Goal: Information Seeking & Learning: Learn about a topic

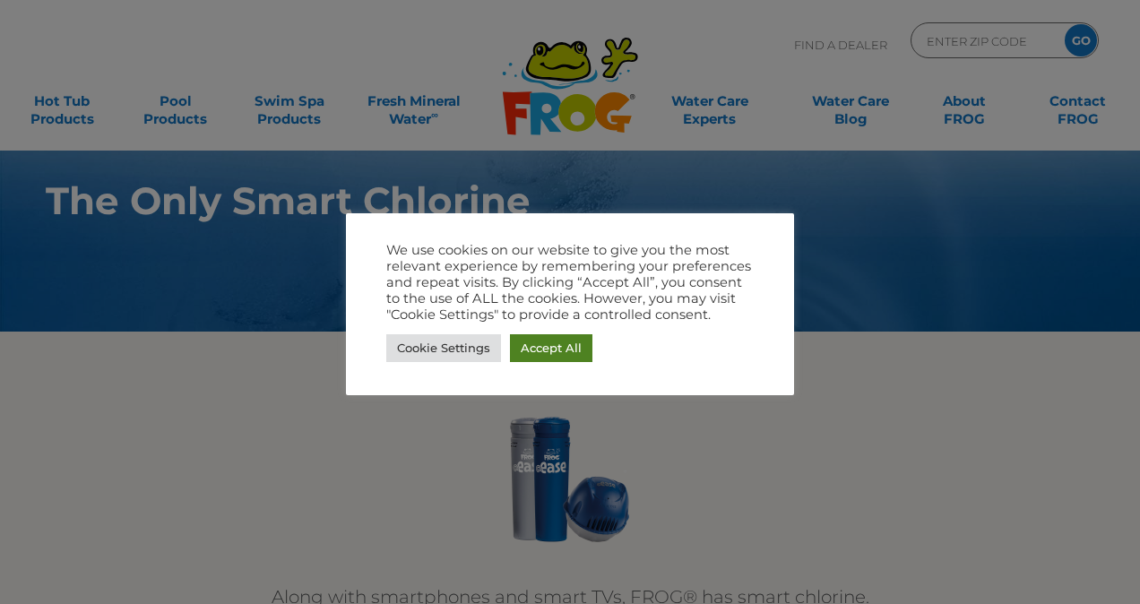
click at [532, 337] on link "Accept All" at bounding box center [551, 348] width 82 height 28
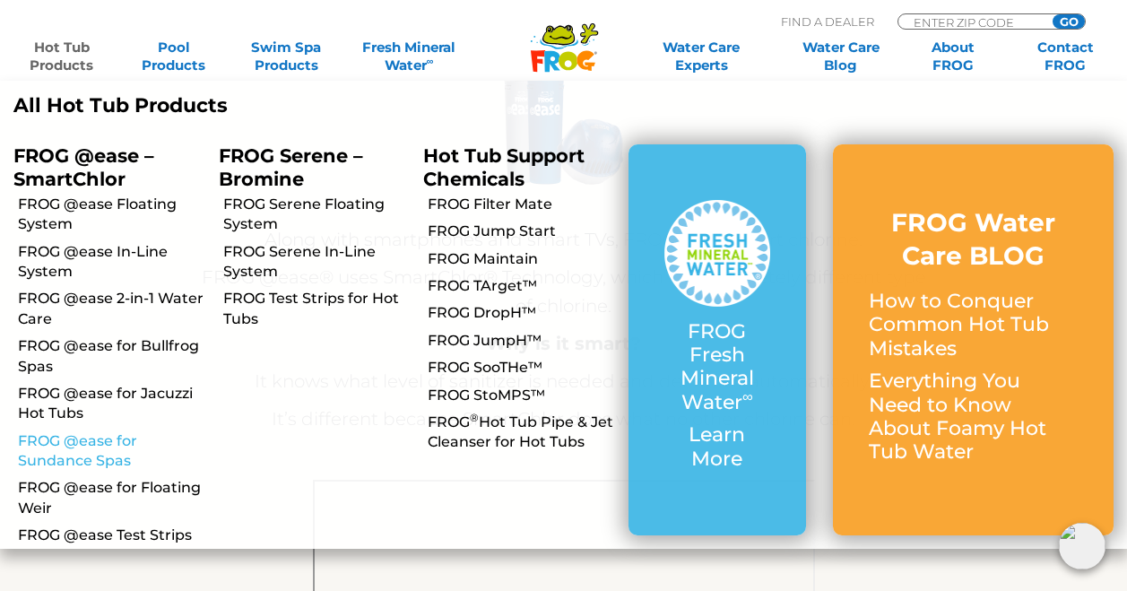
scroll to position [448, 0]
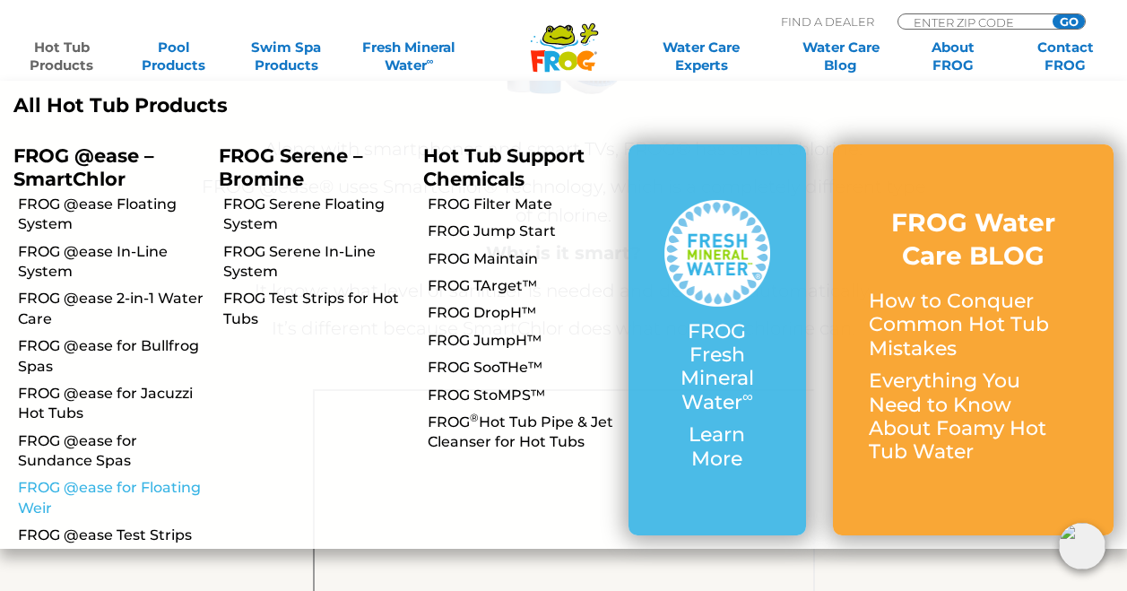
click at [117, 488] on link "FROG @ease for Floating Weir" at bounding box center [111, 498] width 187 height 40
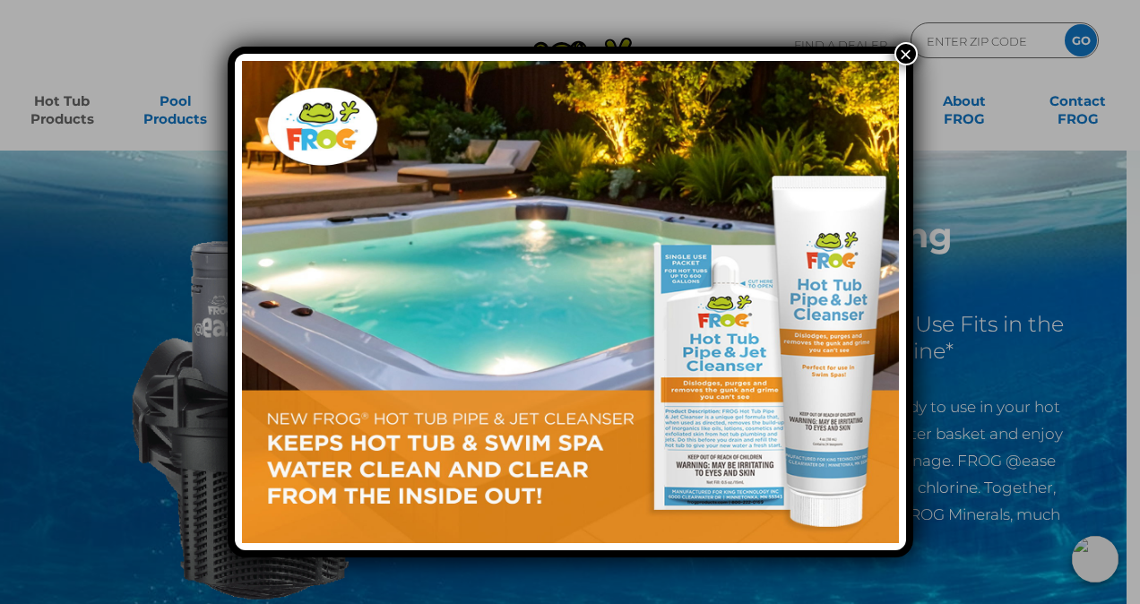
click at [903, 51] on button "×" at bounding box center [905, 53] width 23 height 23
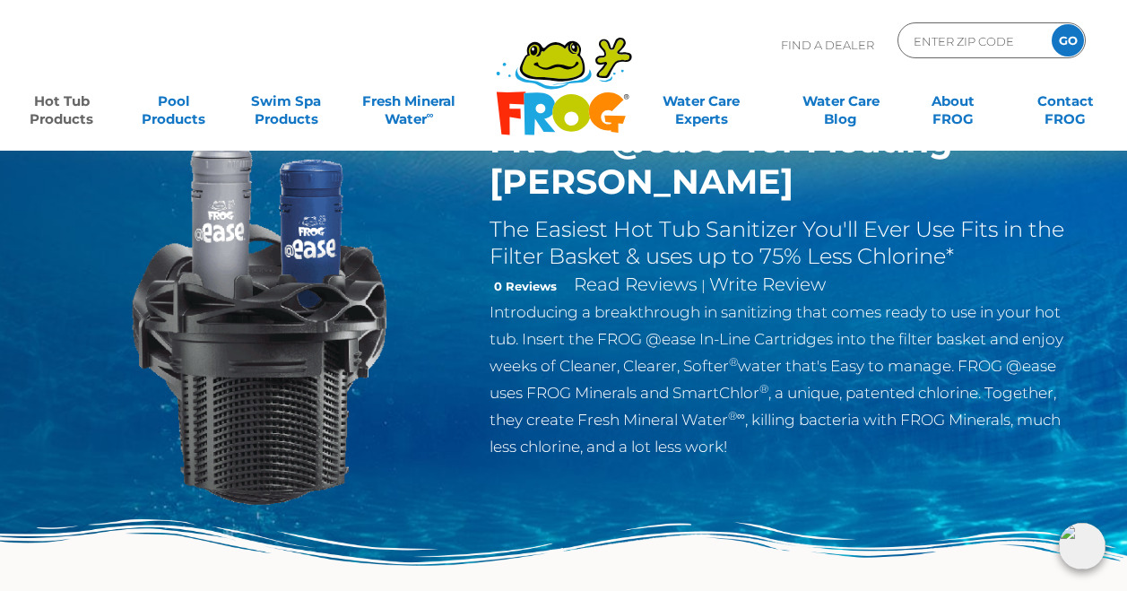
scroll to position [90, 0]
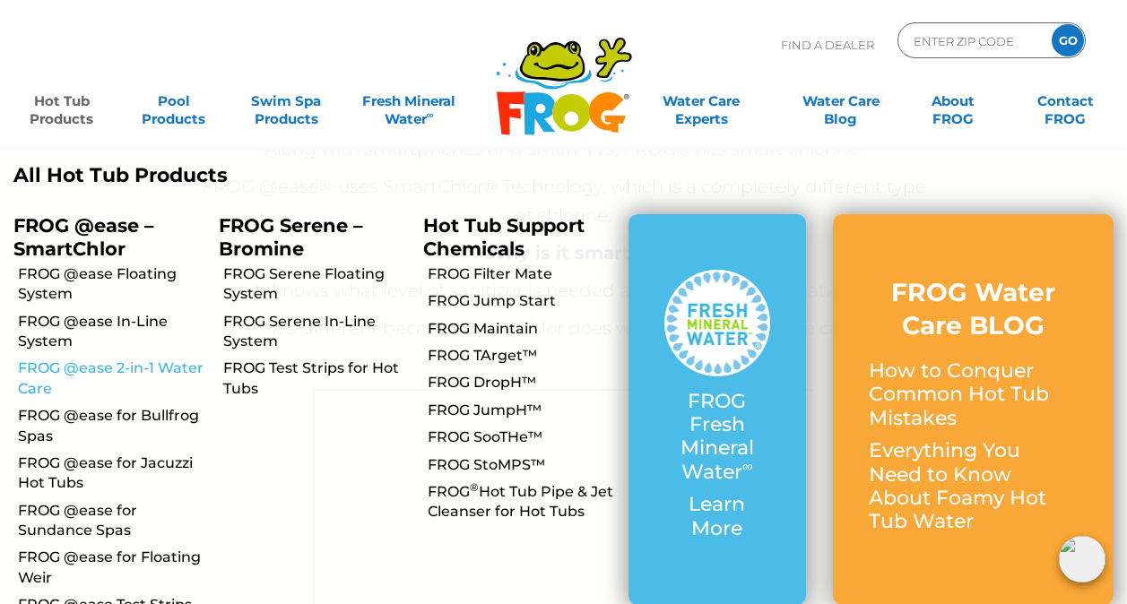
click at [61, 368] on link "FROG @ease 2-in-1 Water Care" at bounding box center [111, 378] width 187 height 40
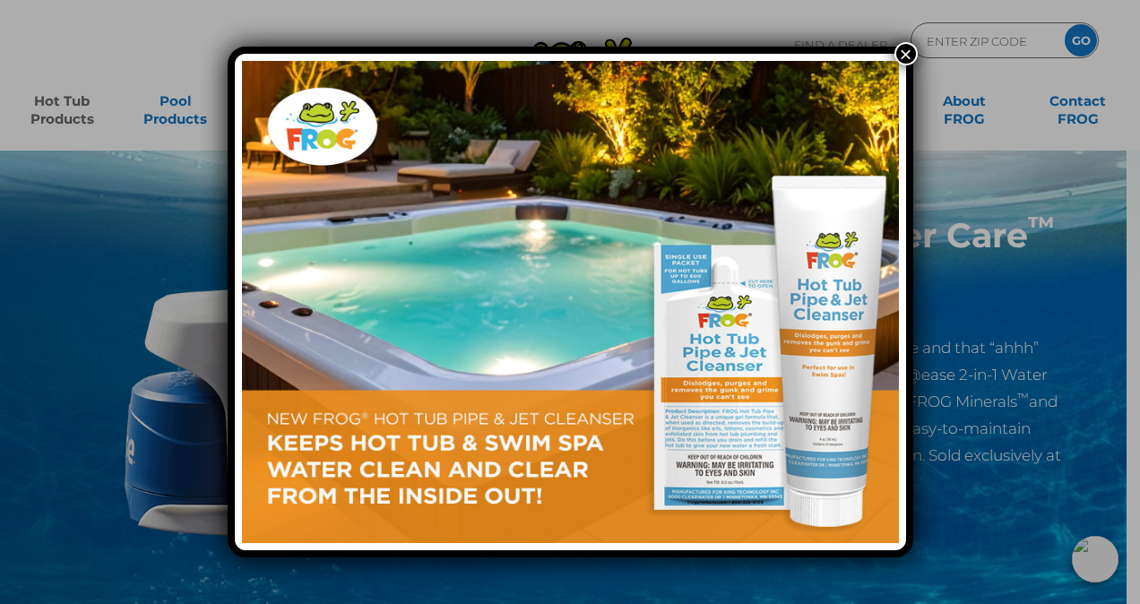
click at [909, 56] on button "×" at bounding box center [905, 53] width 23 height 23
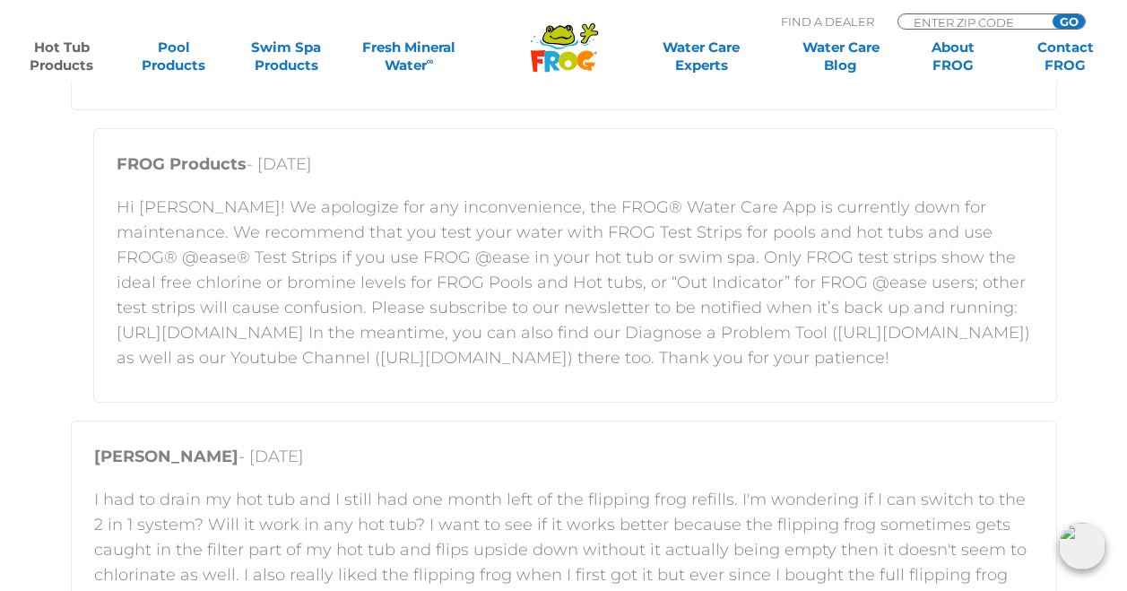
scroll to position [3226, 0]
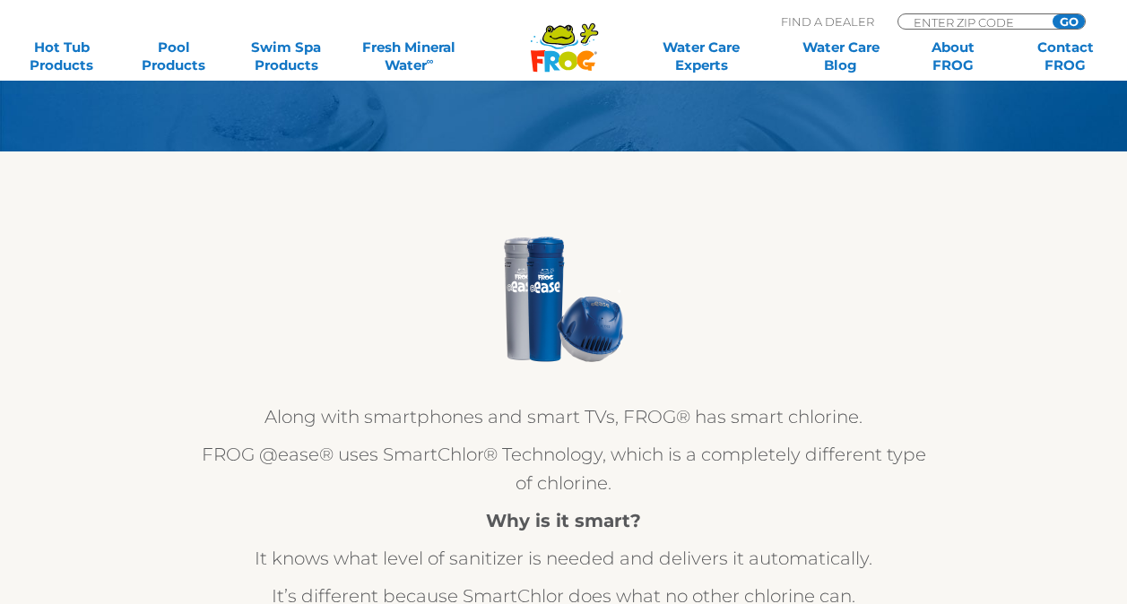
scroll to position [179, 0]
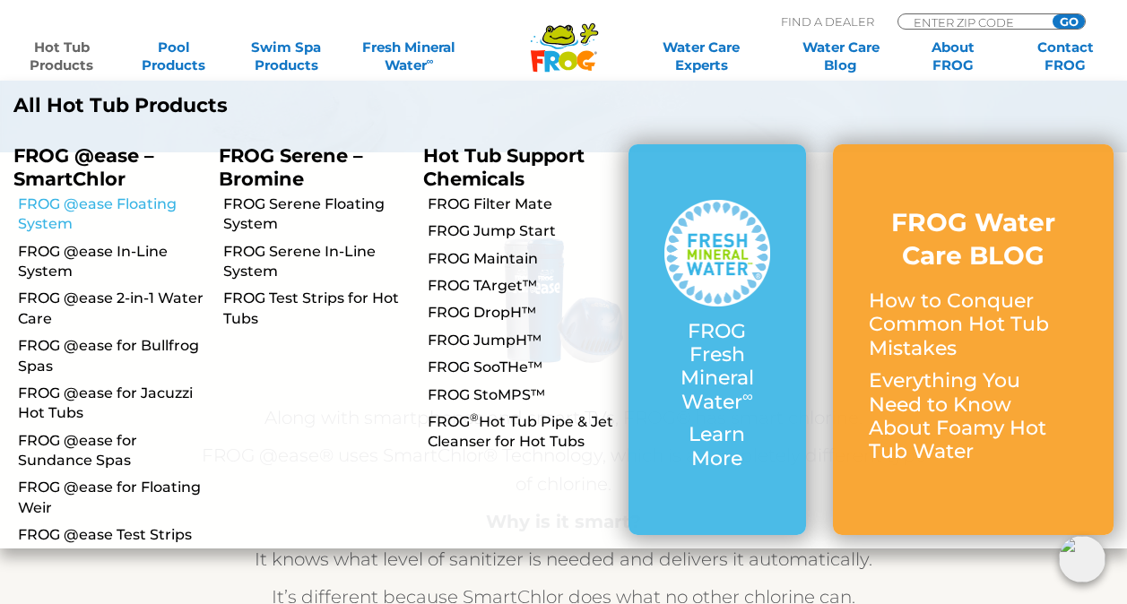
click at [112, 202] on link "FROG @ease Floating System" at bounding box center [111, 214] width 187 height 40
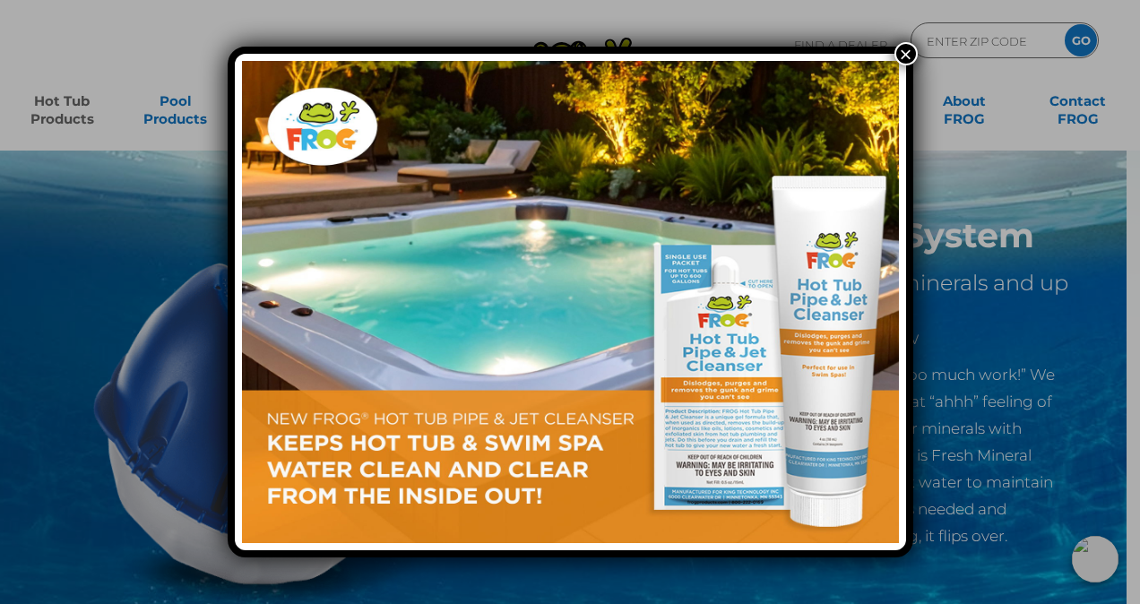
click at [905, 49] on button "×" at bounding box center [905, 53] width 23 height 23
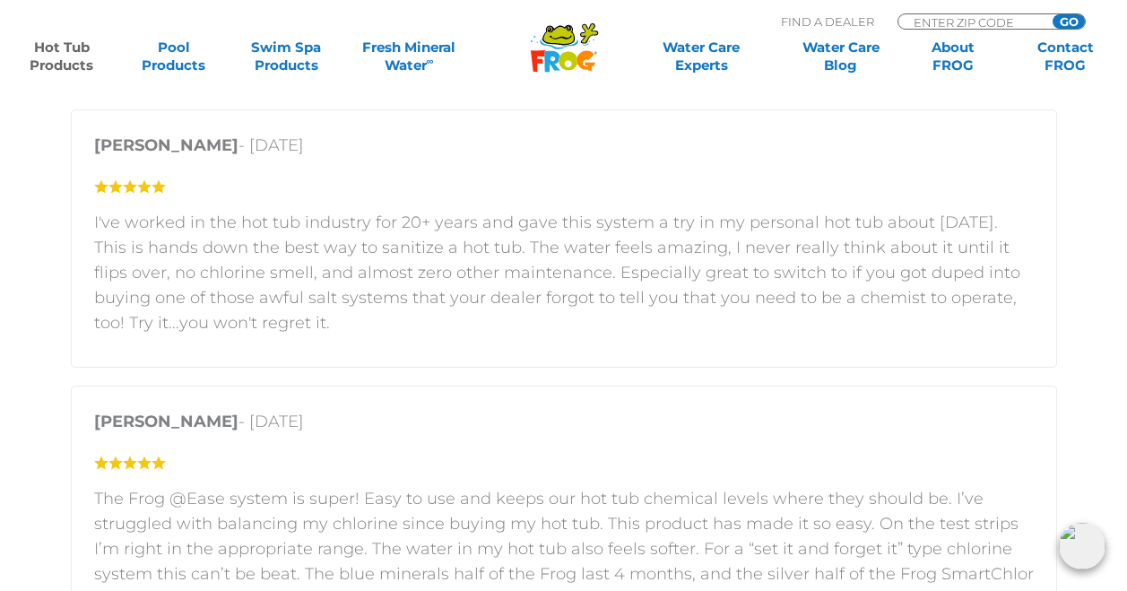
scroll to position [3047, 0]
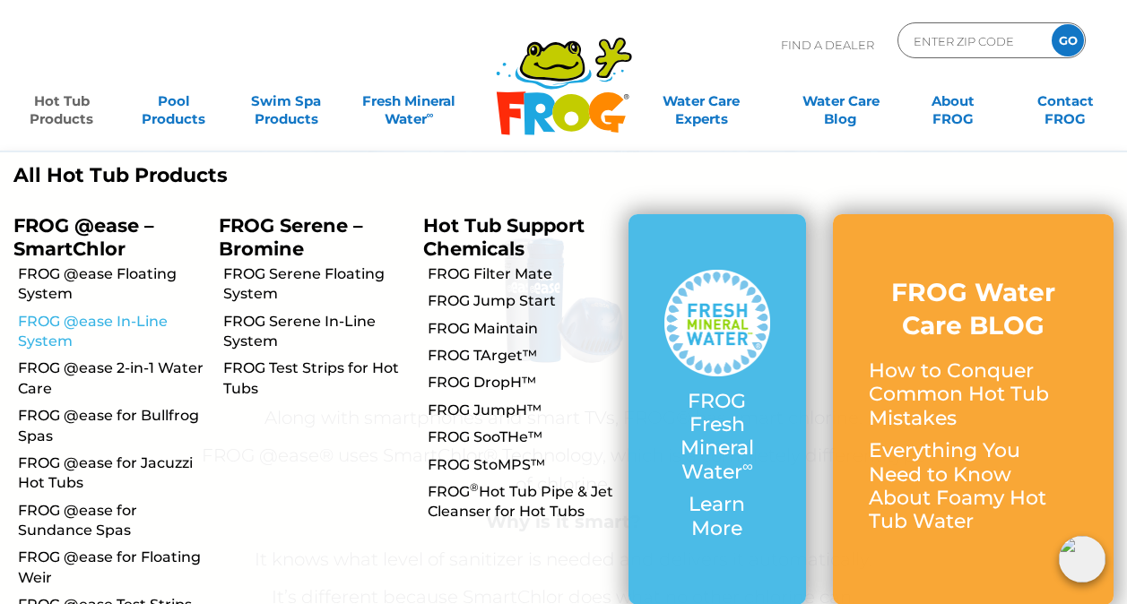
click at [109, 324] on link "FROG @ease In-Line System" at bounding box center [111, 332] width 187 height 40
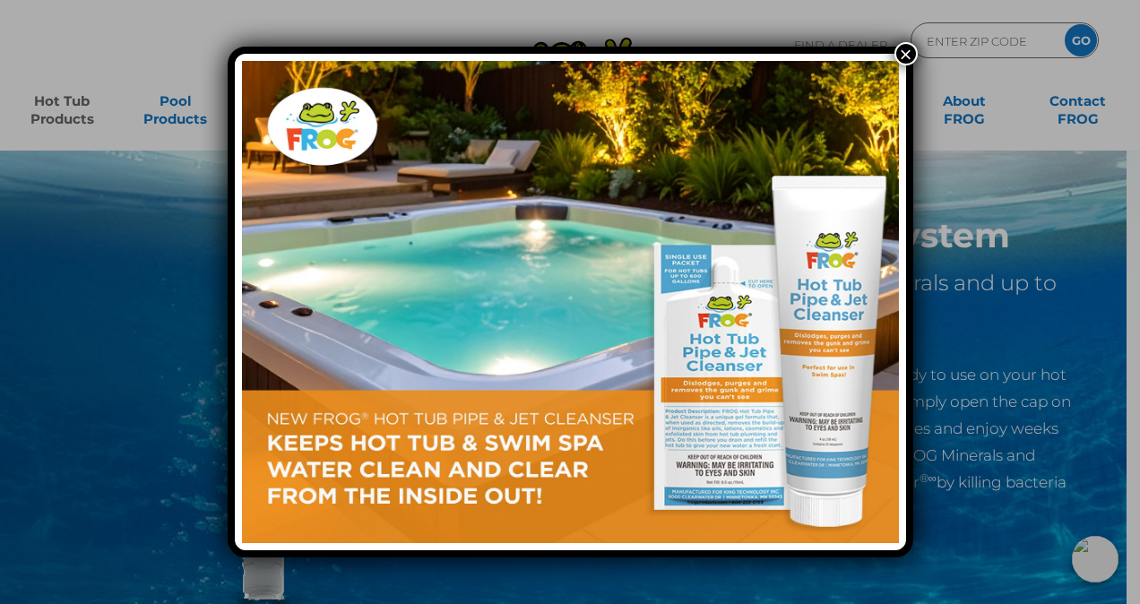
click at [909, 52] on button "×" at bounding box center [905, 53] width 23 height 23
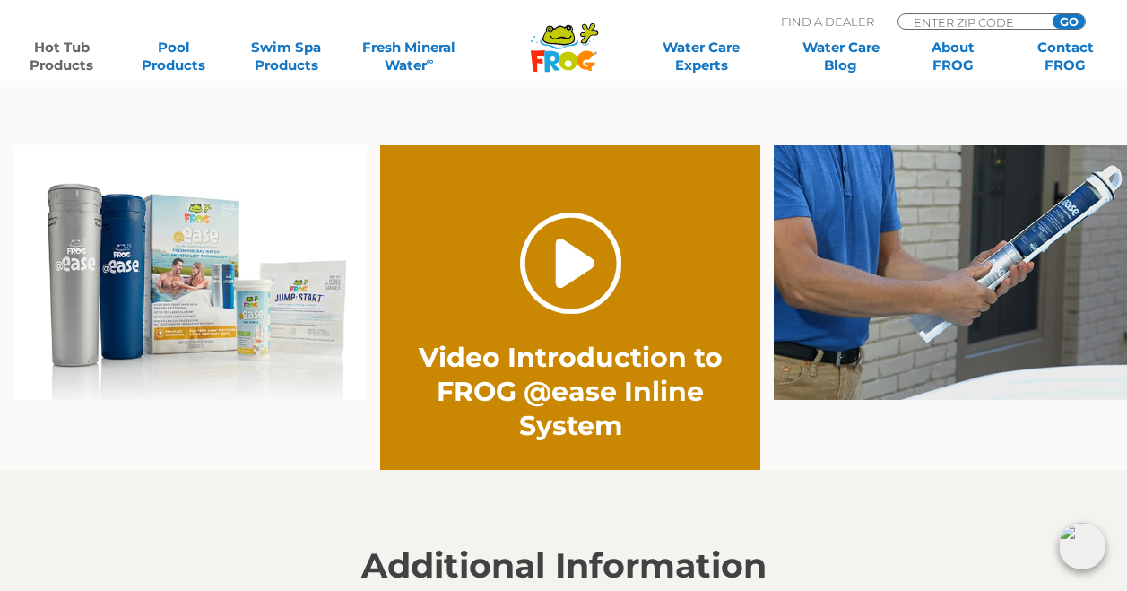
scroll to position [1344, 0]
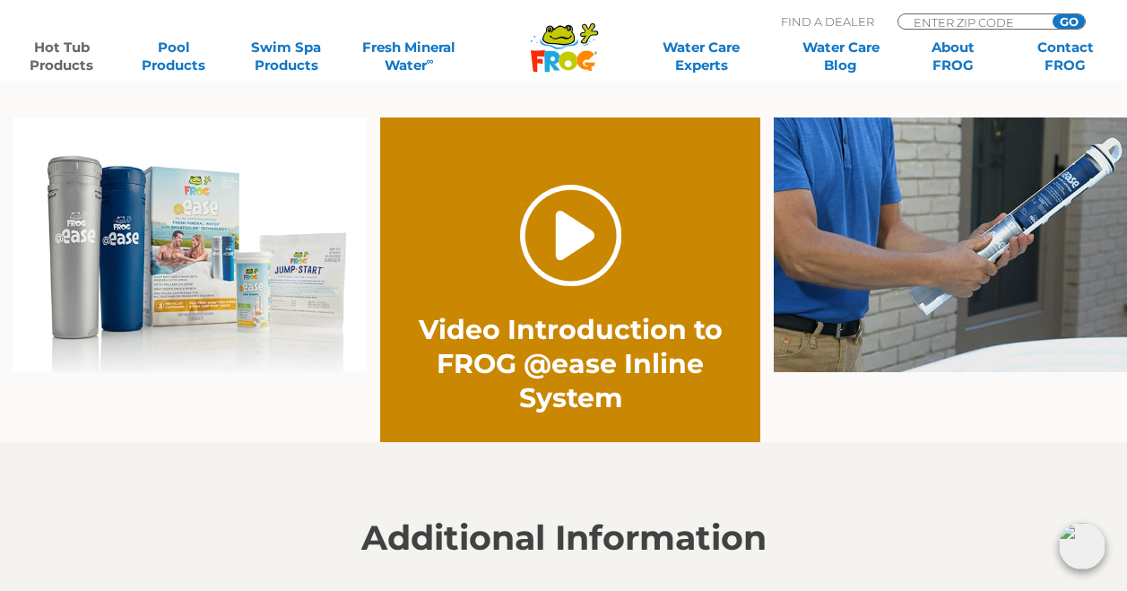
click at [570, 249] on link "." at bounding box center [570, 235] width 101 height 101
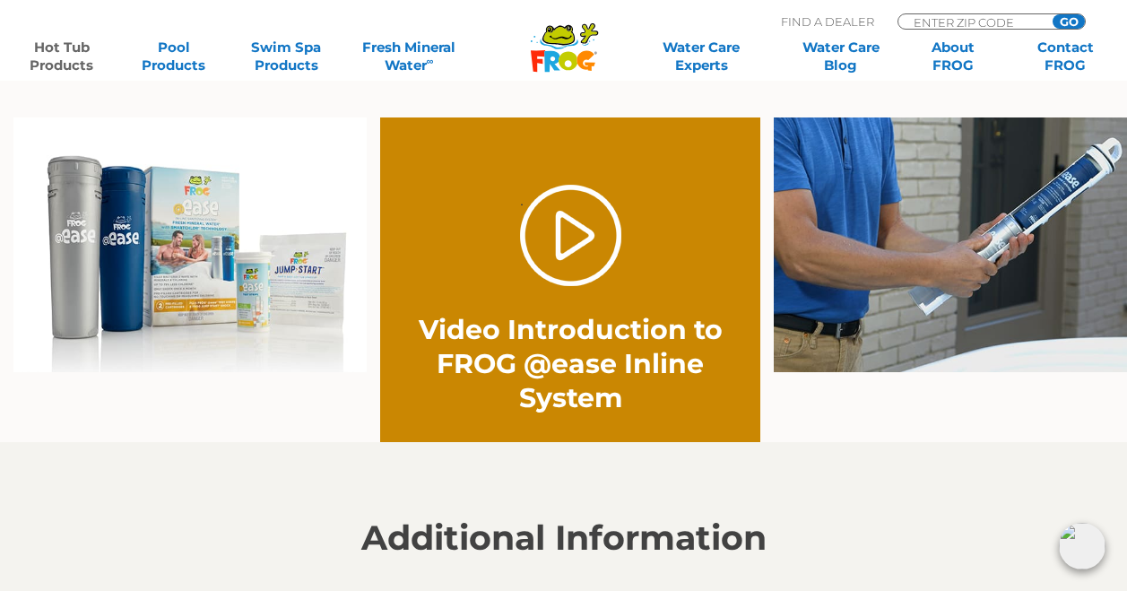
click at [60, 60] on link "Hot Tub Products" at bounding box center [61, 57] width 87 height 36
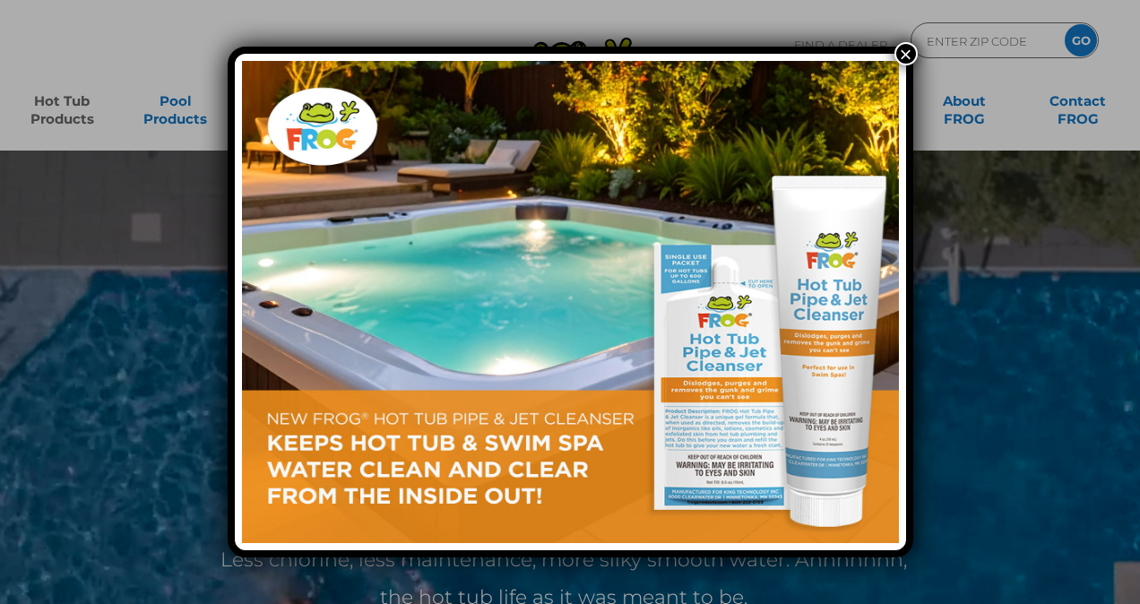
click at [73, 114] on div "×" at bounding box center [570, 302] width 1140 height 604
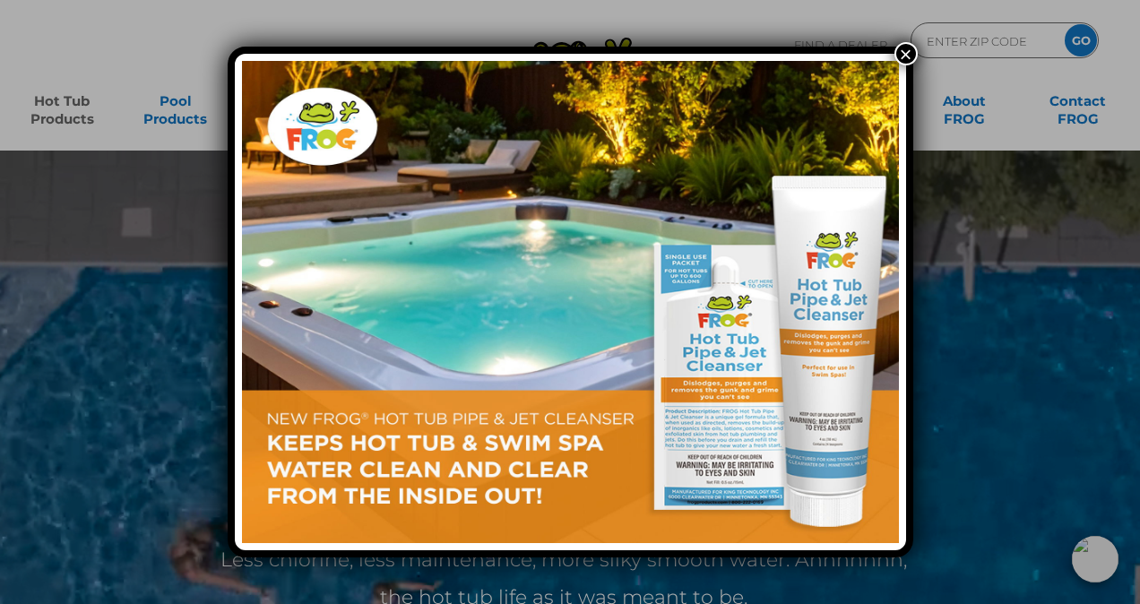
click at [904, 52] on button "×" at bounding box center [905, 53] width 23 height 23
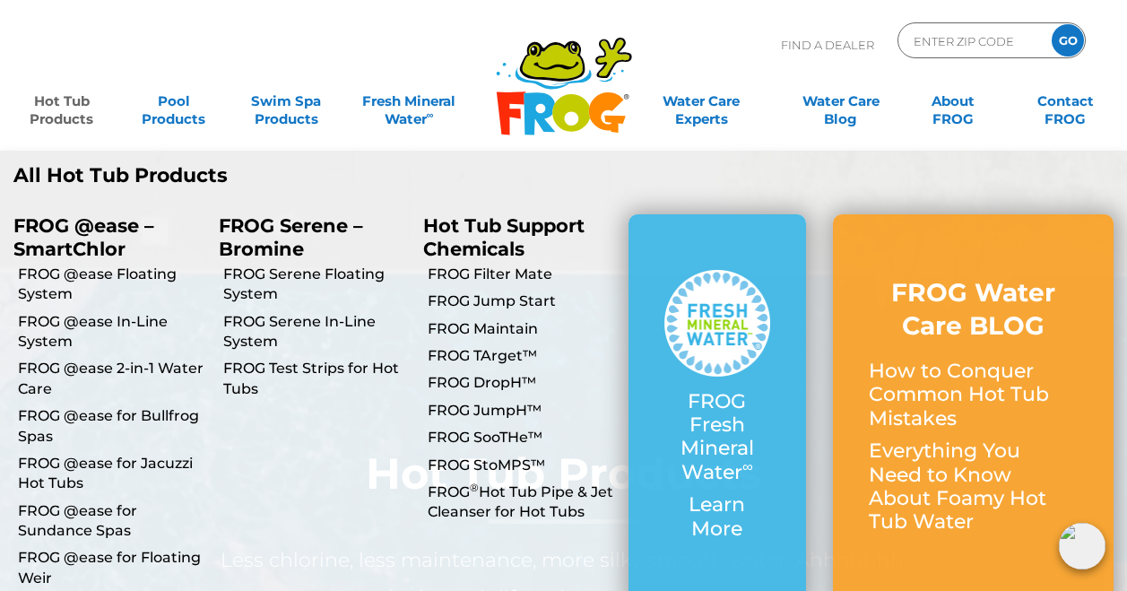
click at [68, 116] on link "Hot Tub Products" at bounding box center [61, 101] width 87 height 36
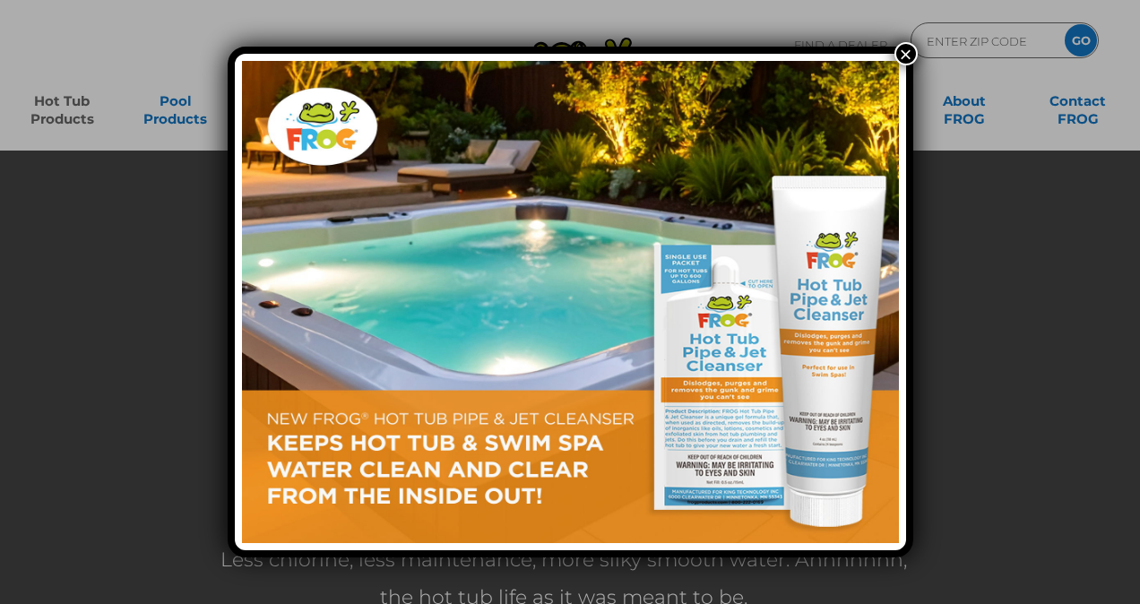
click at [64, 111] on div "×" at bounding box center [570, 302] width 1140 height 604
click at [906, 52] on button "×" at bounding box center [905, 53] width 23 height 23
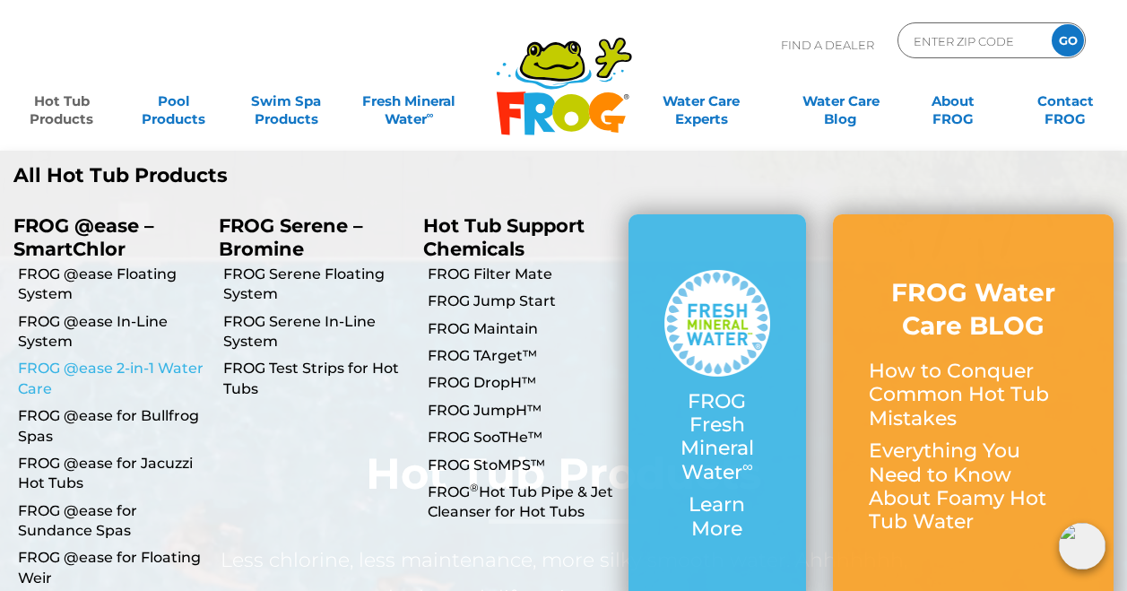
click at [76, 368] on link "FROG @ease 2-in-1 Water Care" at bounding box center [111, 378] width 187 height 40
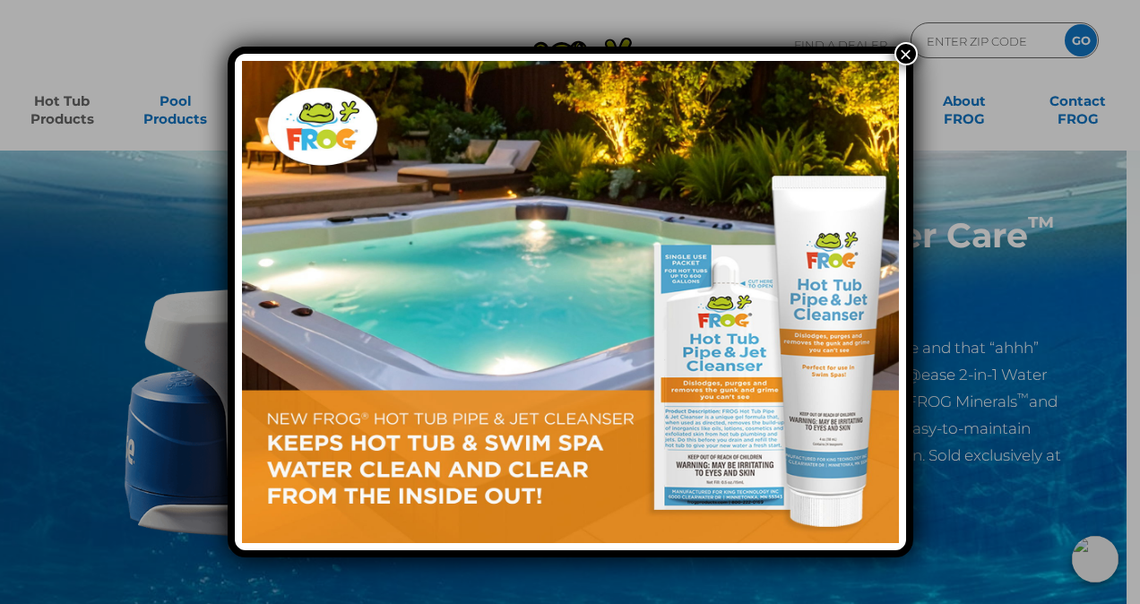
click at [914, 53] on button "×" at bounding box center [905, 53] width 23 height 23
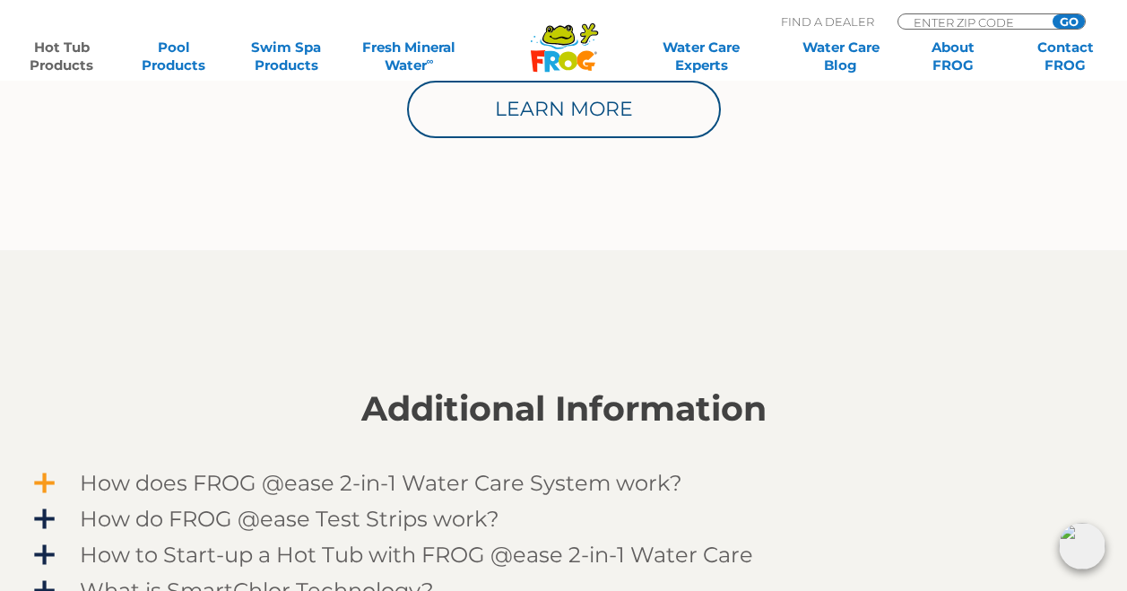
scroll to position [1255, 0]
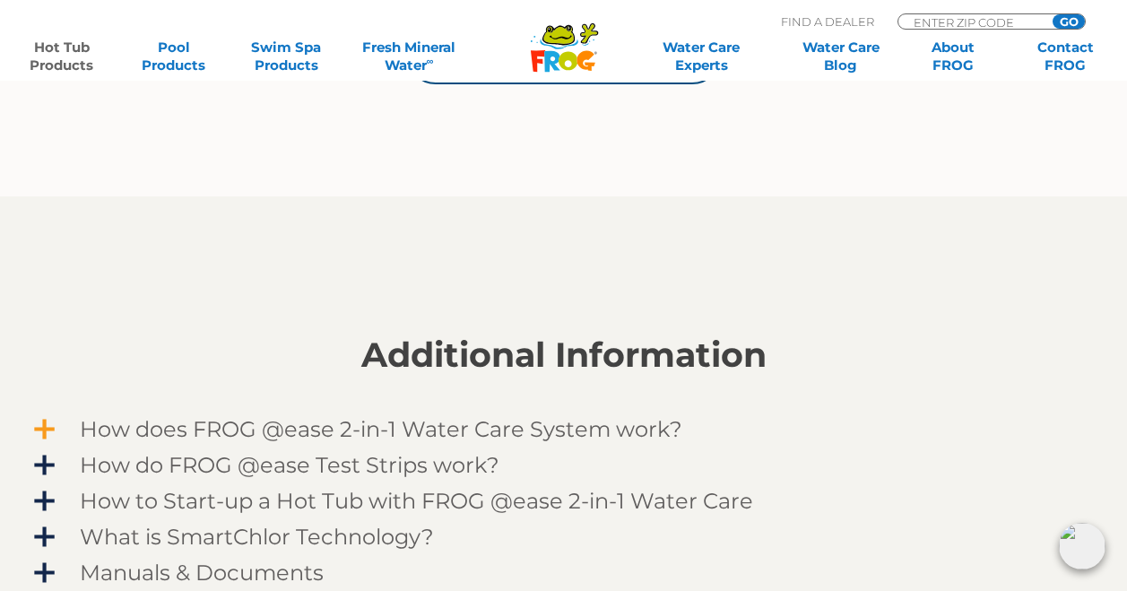
click at [151, 419] on span "How does FROG @ease 2-in-1 Water Care System work?" at bounding box center [575, 429] width 1043 height 24
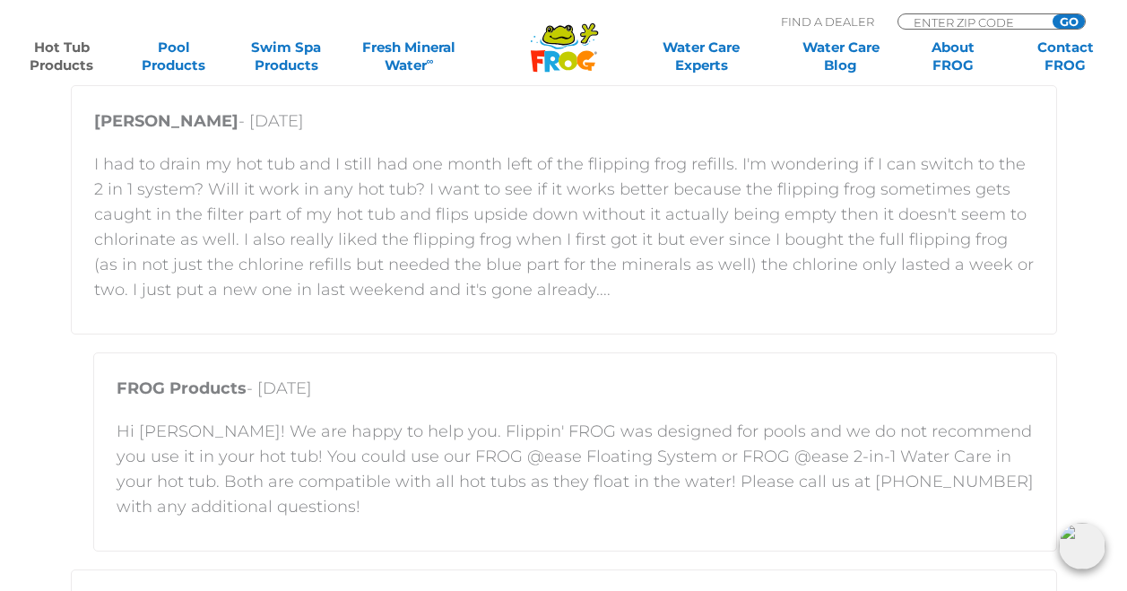
scroll to position [3442, 0]
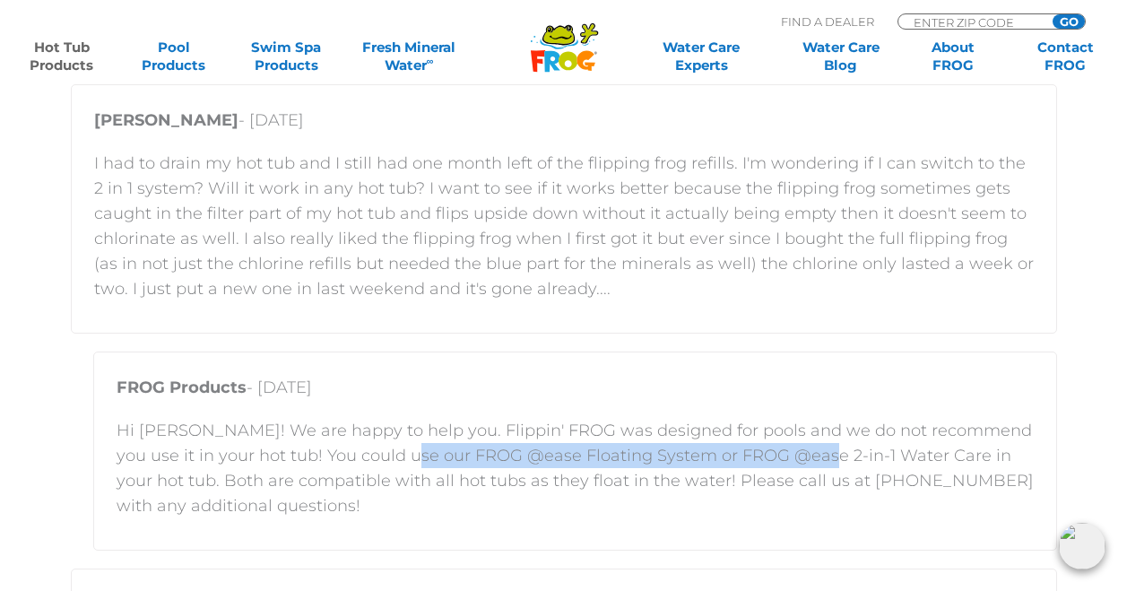
drag, startPoint x: 773, startPoint y: 447, endPoint x: 389, endPoint y: 457, distance: 383.7
click at [389, 457] on p "Hi [PERSON_NAME]! We are happy to help you. Flippin' FROG was designed for pool…" at bounding box center [575, 468] width 917 height 100
drag, startPoint x: 389, startPoint y: 457, endPoint x: 474, endPoint y: 445, distance: 86.1
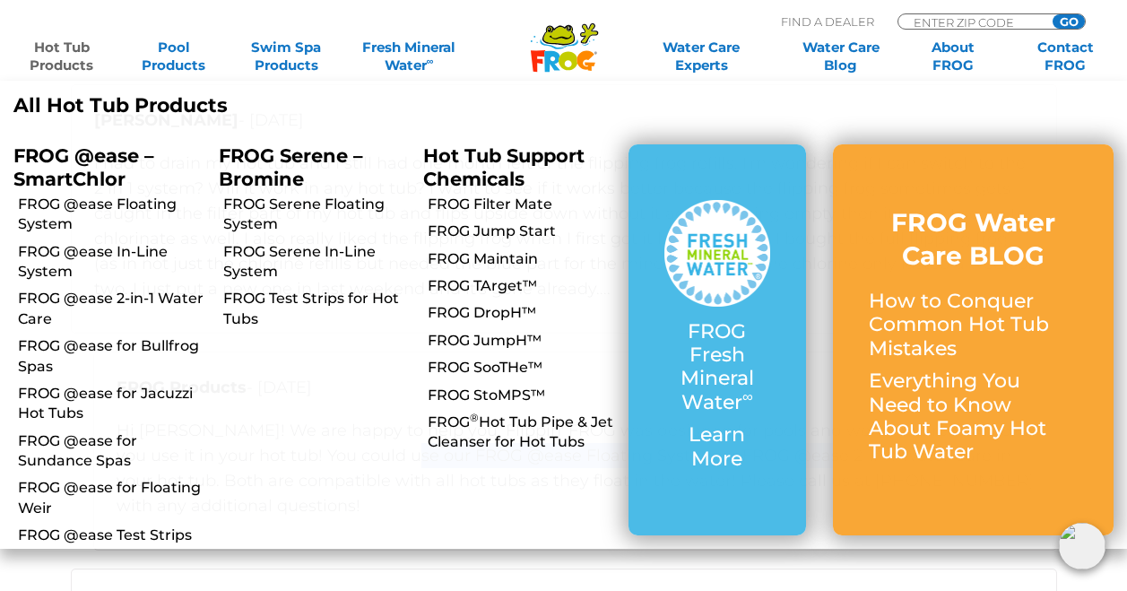
click at [65, 63] on link "Hot Tub Products" at bounding box center [61, 57] width 87 height 36
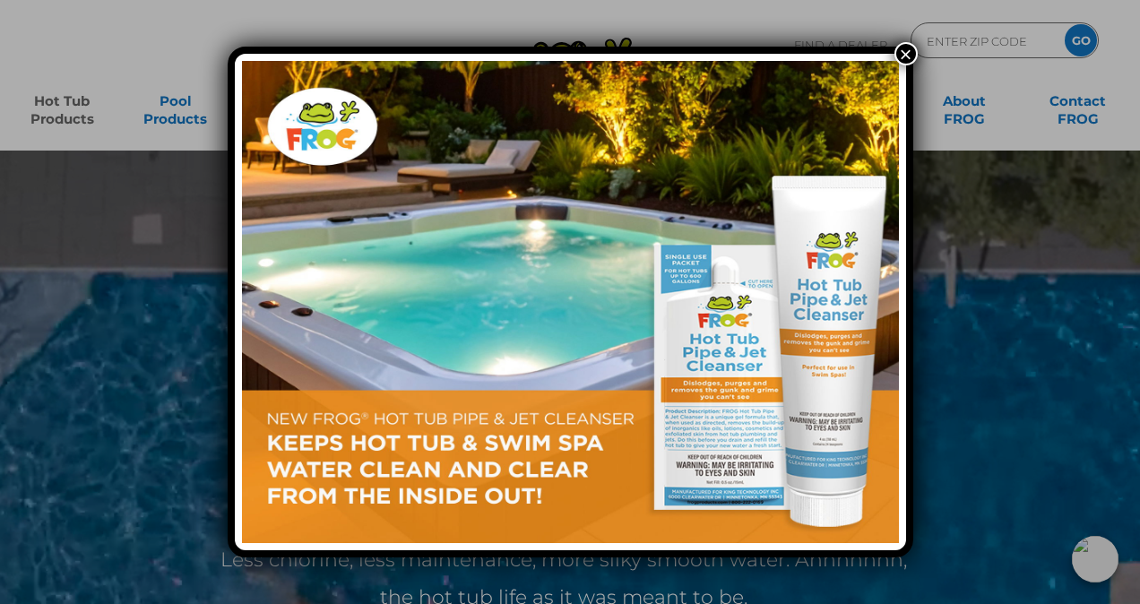
click at [908, 51] on button "×" at bounding box center [905, 53] width 23 height 23
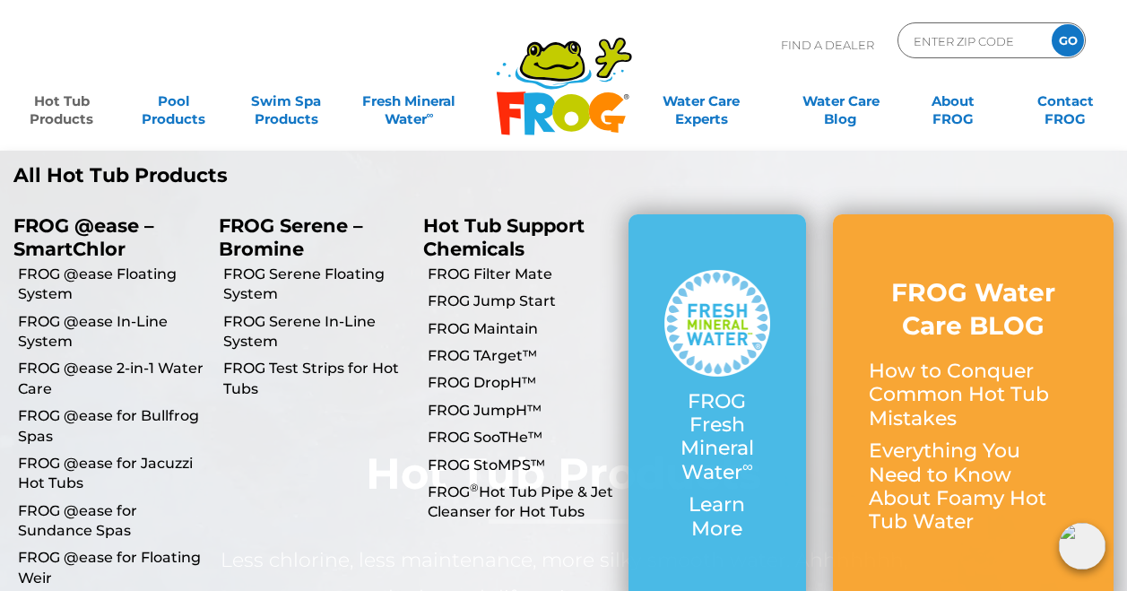
click at [71, 116] on link "Hot Tub Products" at bounding box center [61, 101] width 87 height 36
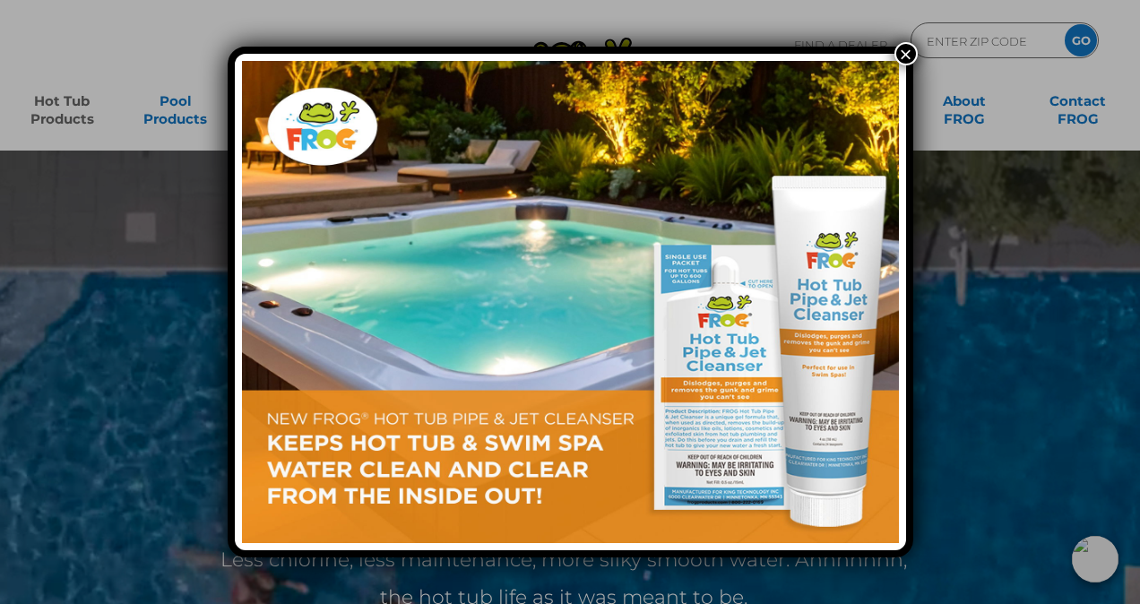
click at [904, 47] on button "×" at bounding box center [905, 53] width 23 height 23
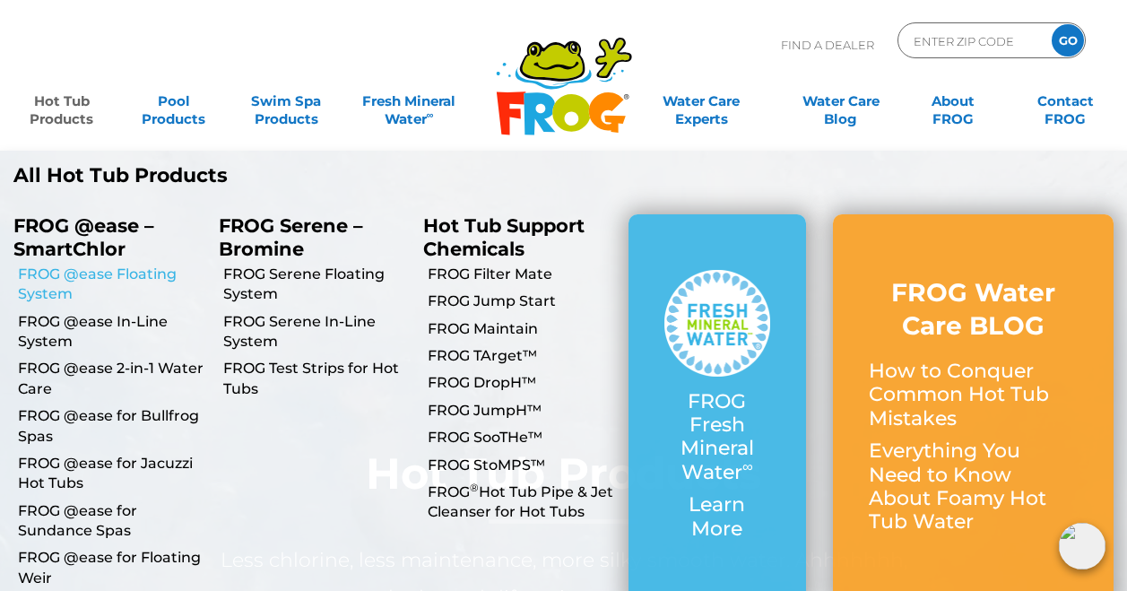
click at [48, 282] on link "FROG @ease Floating System" at bounding box center [111, 284] width 187 height 40
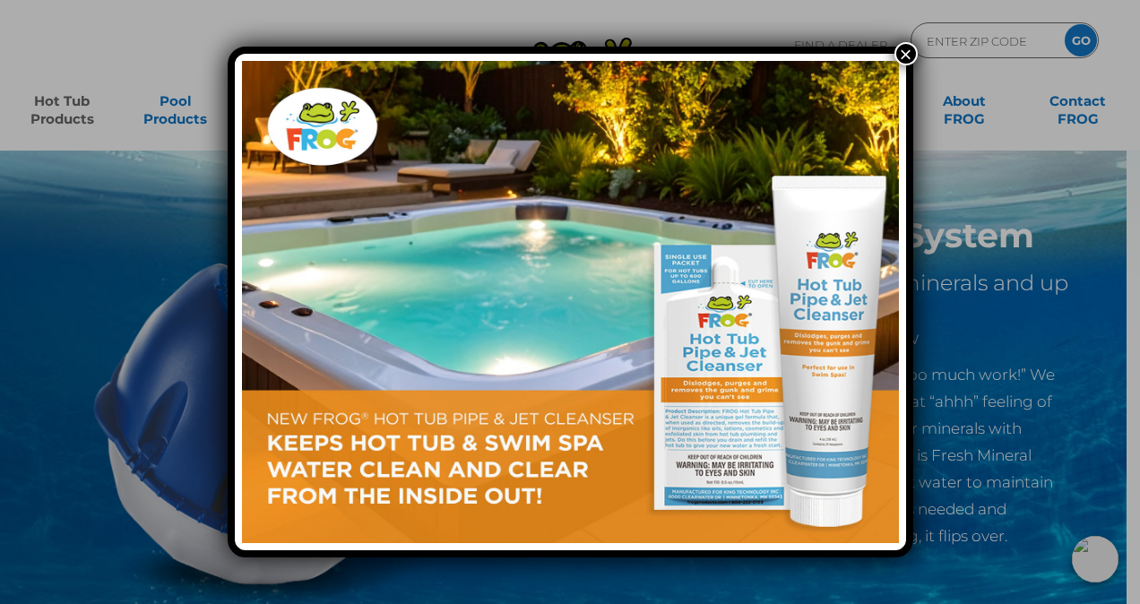
click at [911, 55] on button "×" at bounding box center [905, 53] width 23 height 23
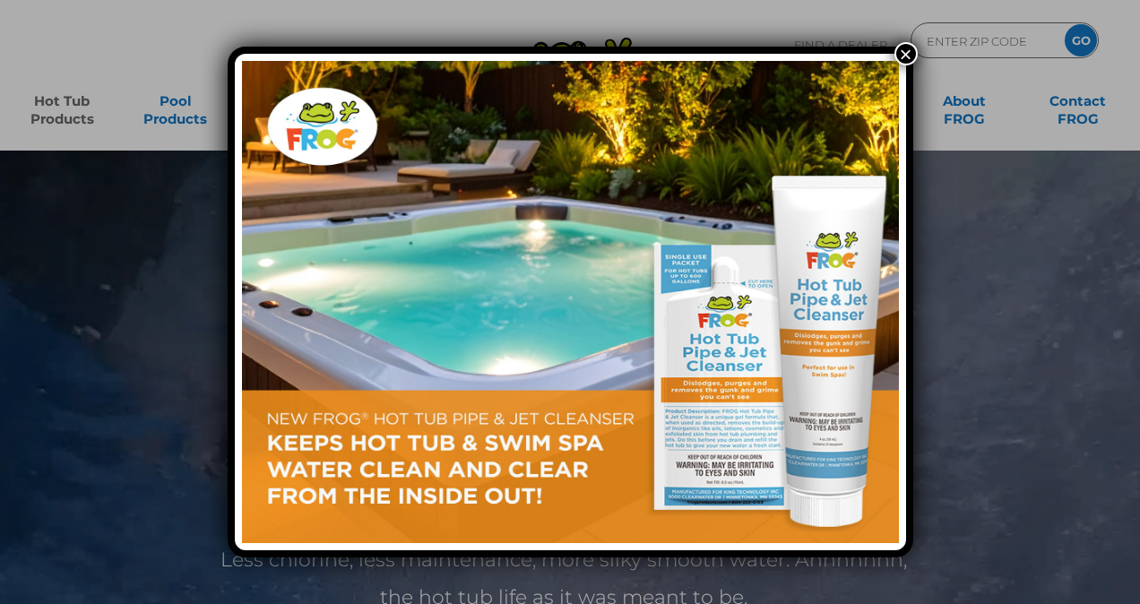
click at [52, 113] on div "×" at bounding box center [570, 302] width 1140 height 604
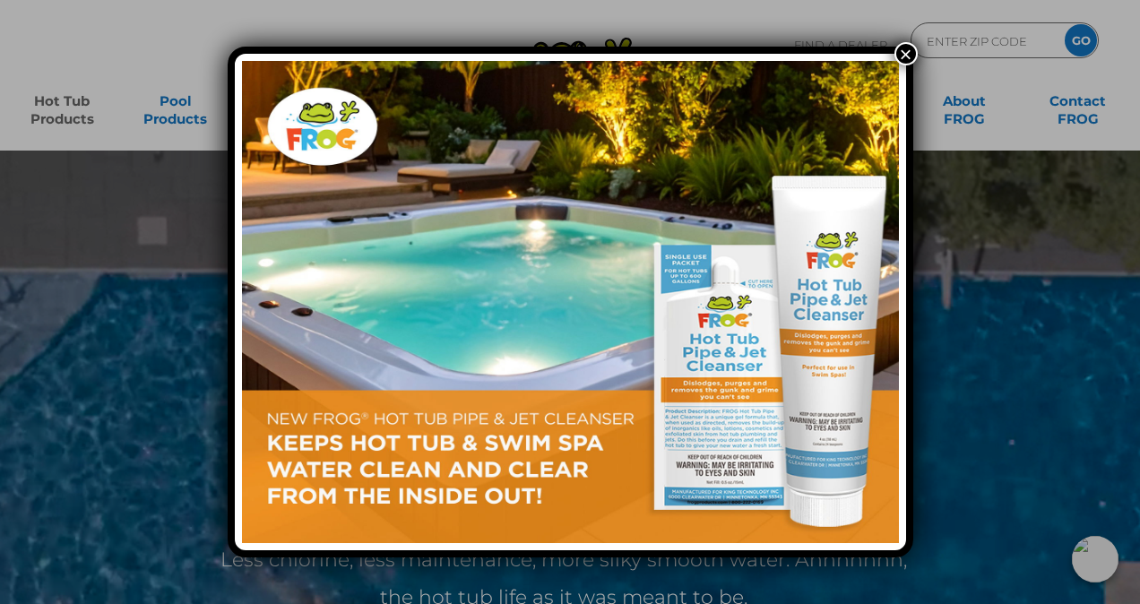
click at [909, 51] on button "×" at bounding box center [905, 53] width 23 height 23
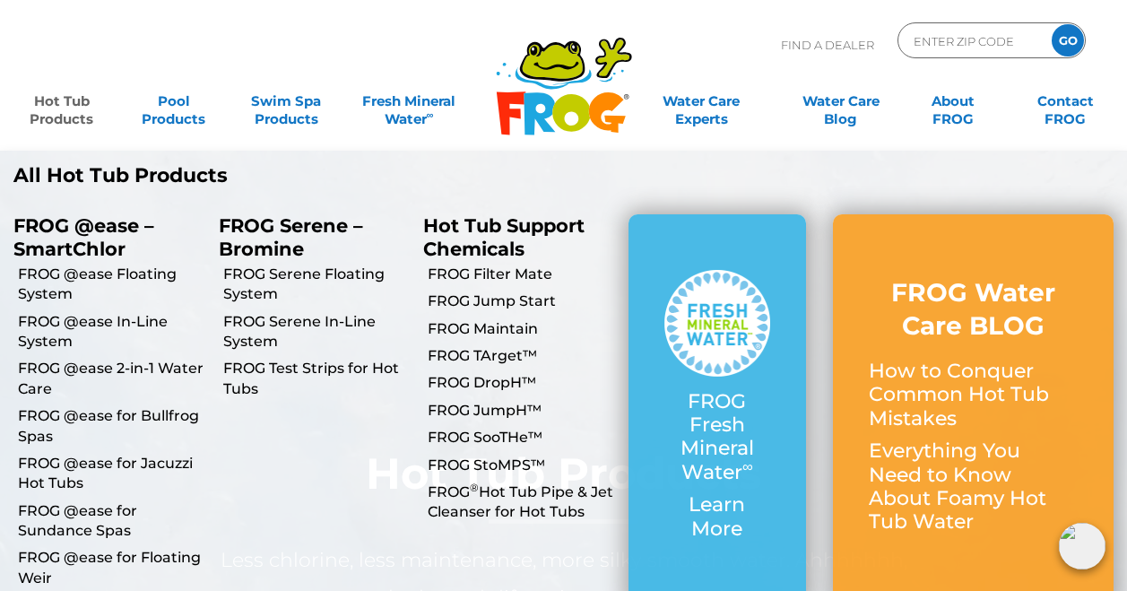
click at [44, 116] on link "Hot Tub Products" at bounding box center [61, 101] width 87 height 36
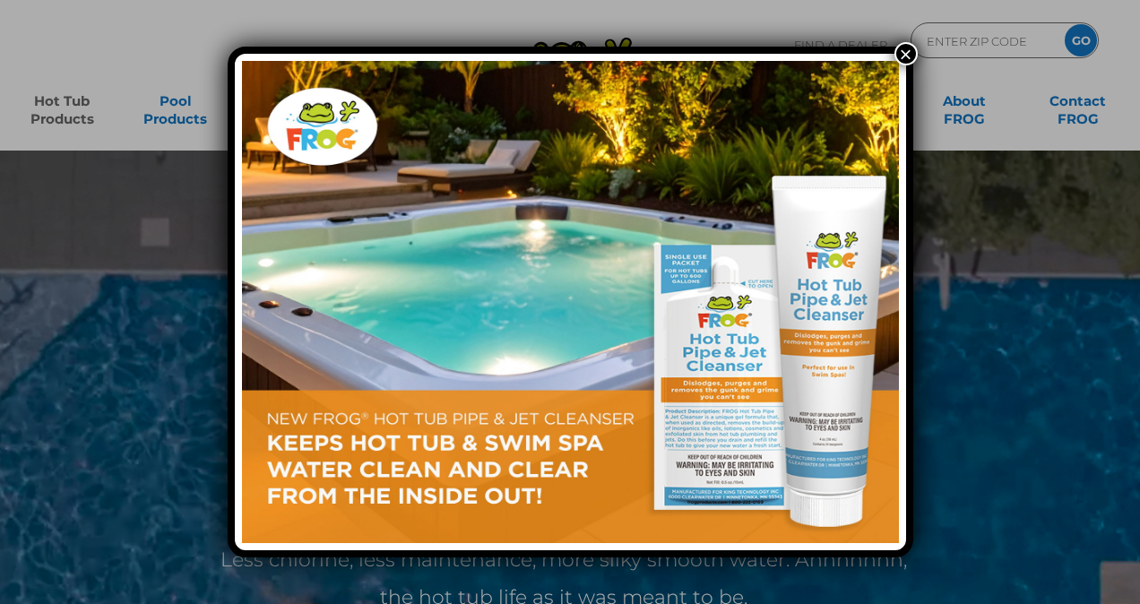
click at [77, 125] on div "×" at bounding box center [570, 302] width 1140 height 604
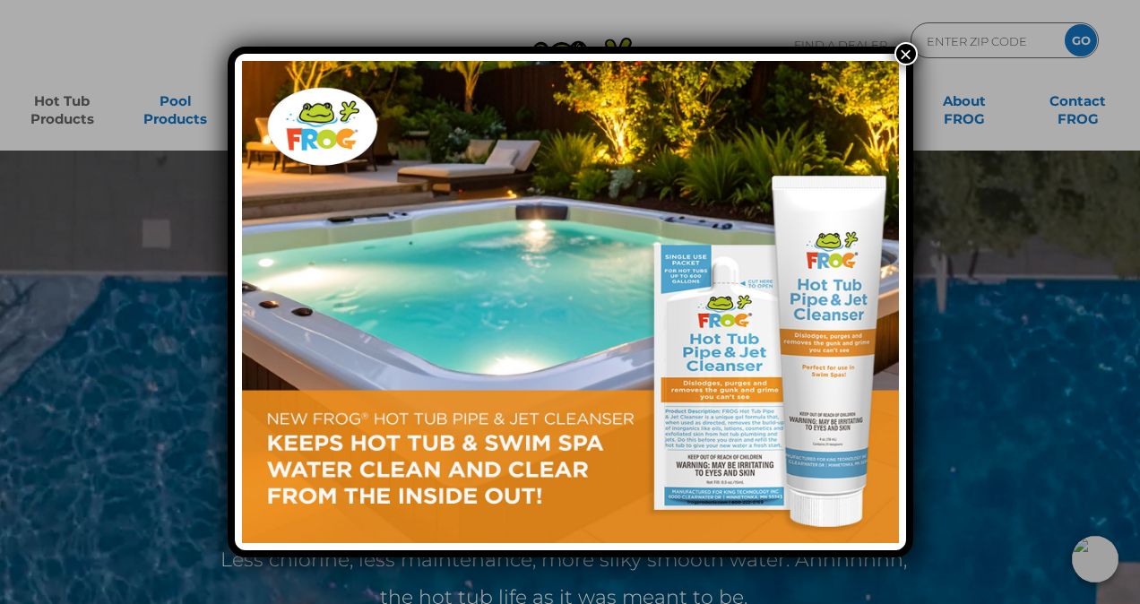
click at [903, 51] on button "×" at bounding box center [905, 53] width 23 height 23
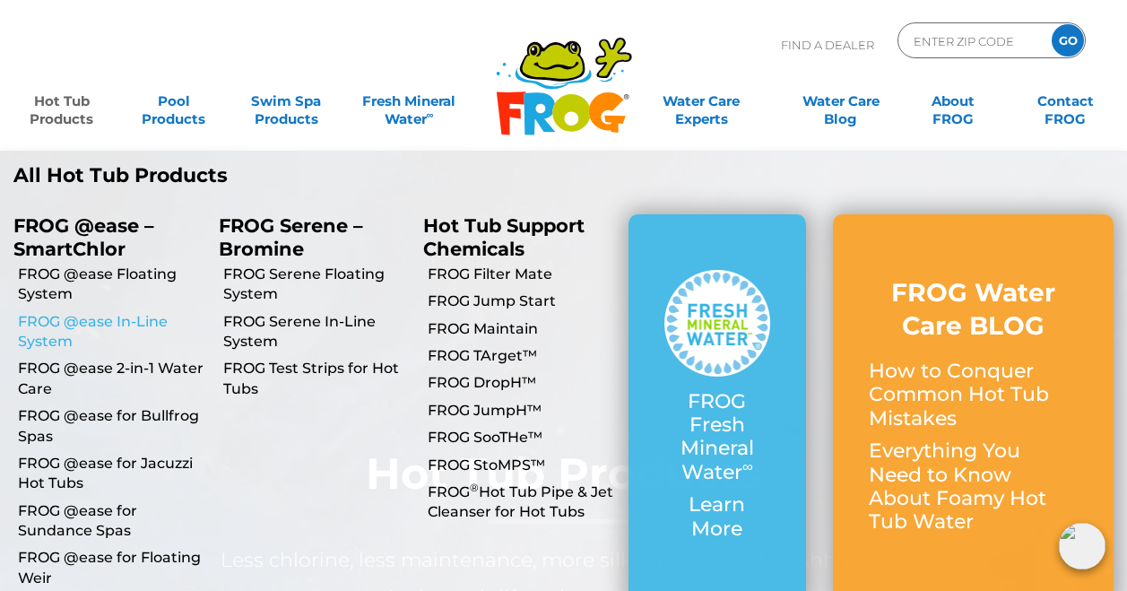
click at [72, 325] on link "FROG @ease In-Line System" at bounding box center [111, 332] width 187 height 40
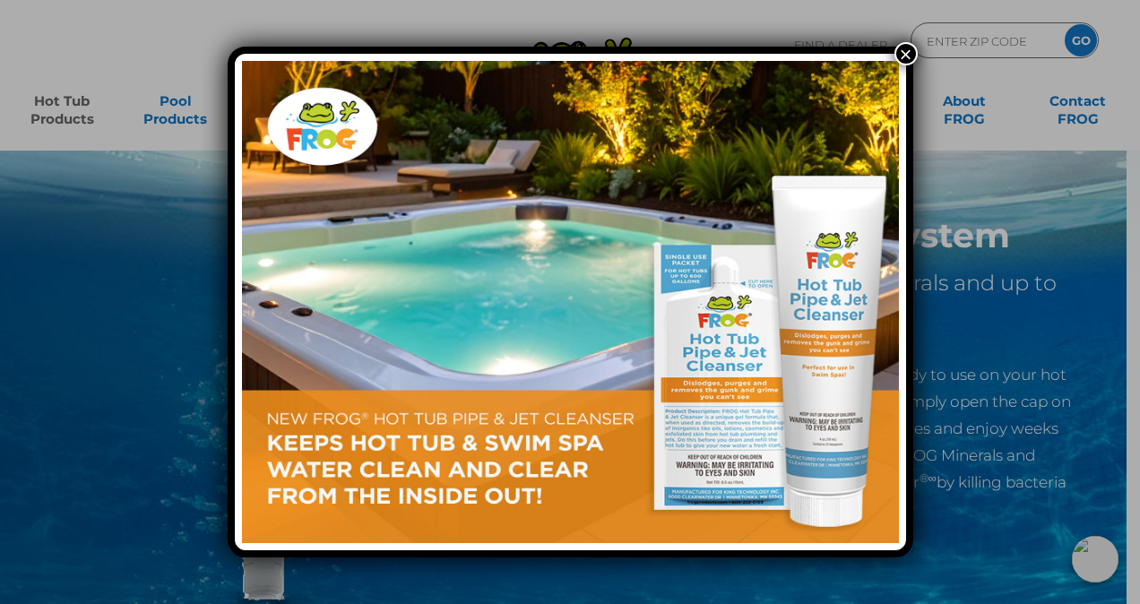
click at [910, 53] on button "×" at bounding box center [905, 53] width 23 height 23
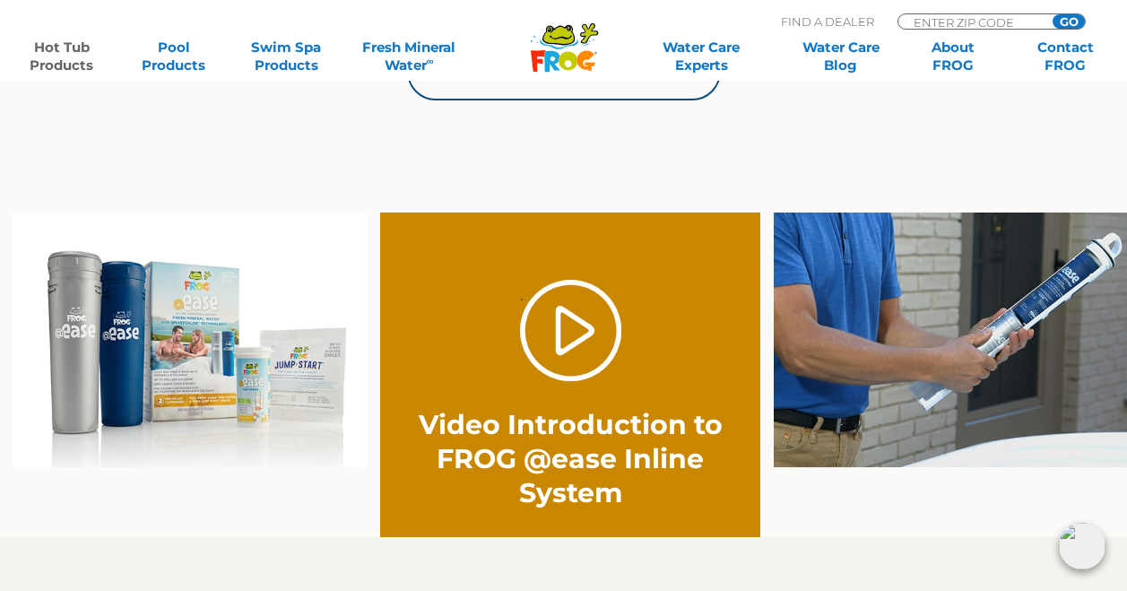
scroll to position [1255, 0]
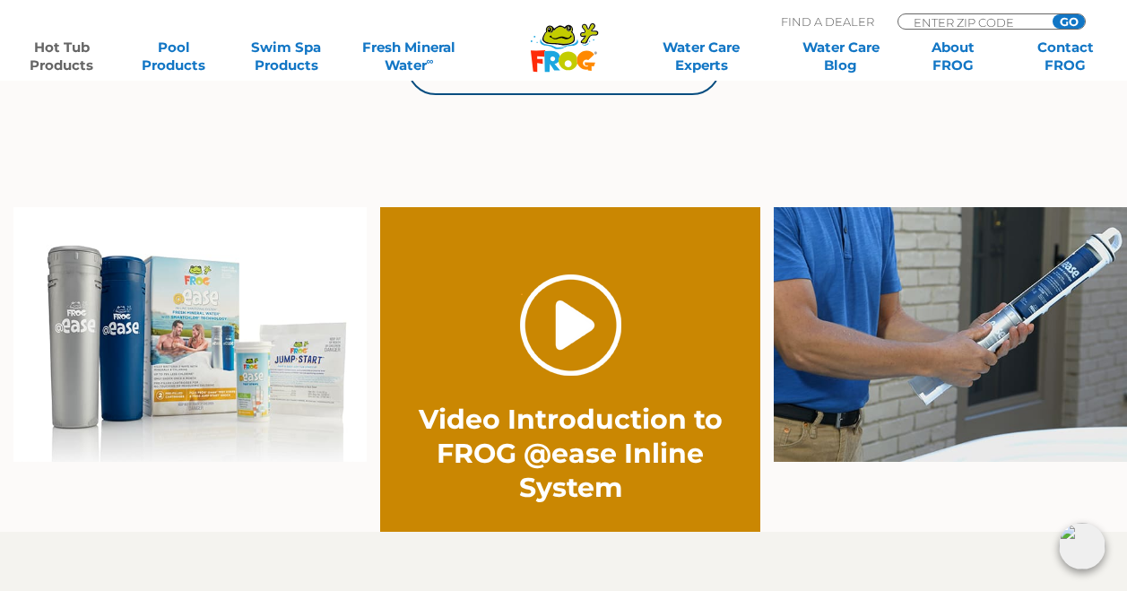
click at [568, 326] on link "." at bounding box center [570, 324] width 101 height 101
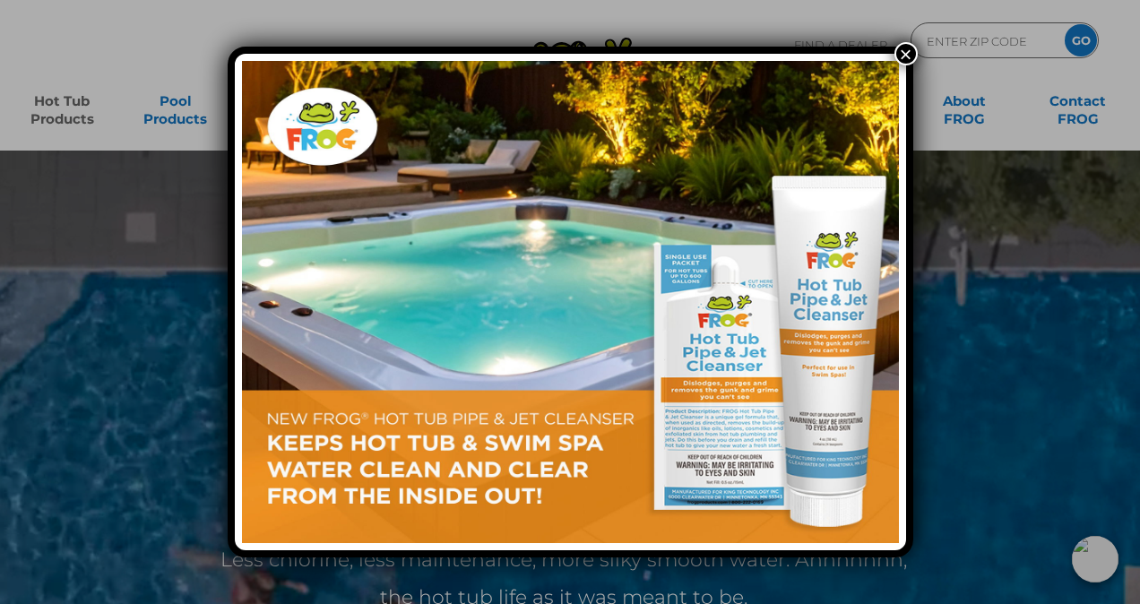
click at [906, 54] on button "×" at bounding box center [905, 53] width 23 height 23
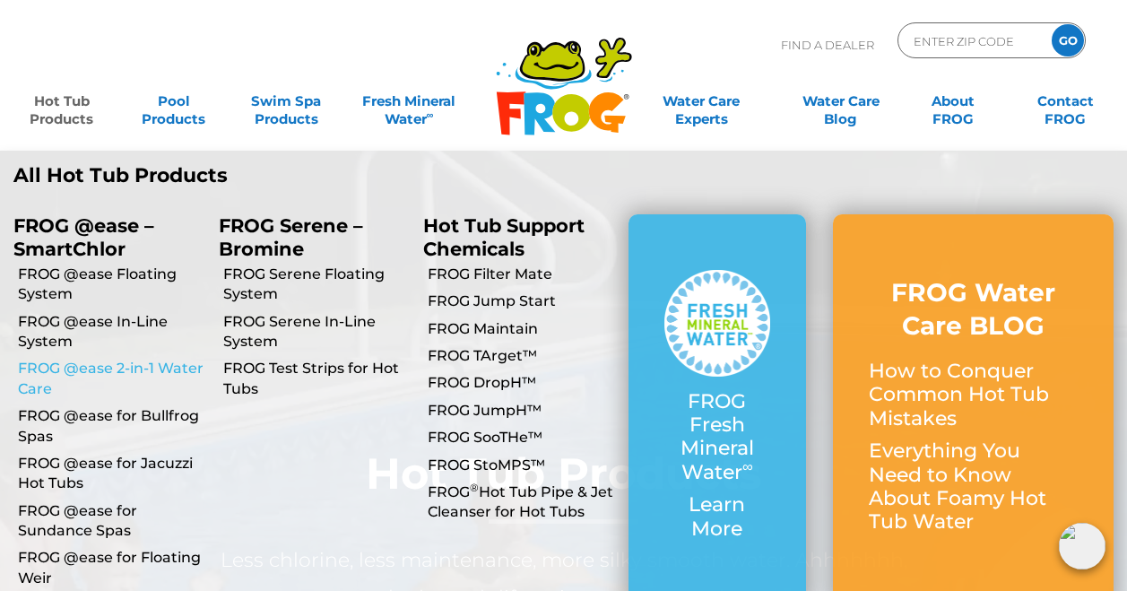
click at [109, 368] on link "FROG @ease 2-in-1 Water Care" at bounding box center [111, 378] width 187 height 40
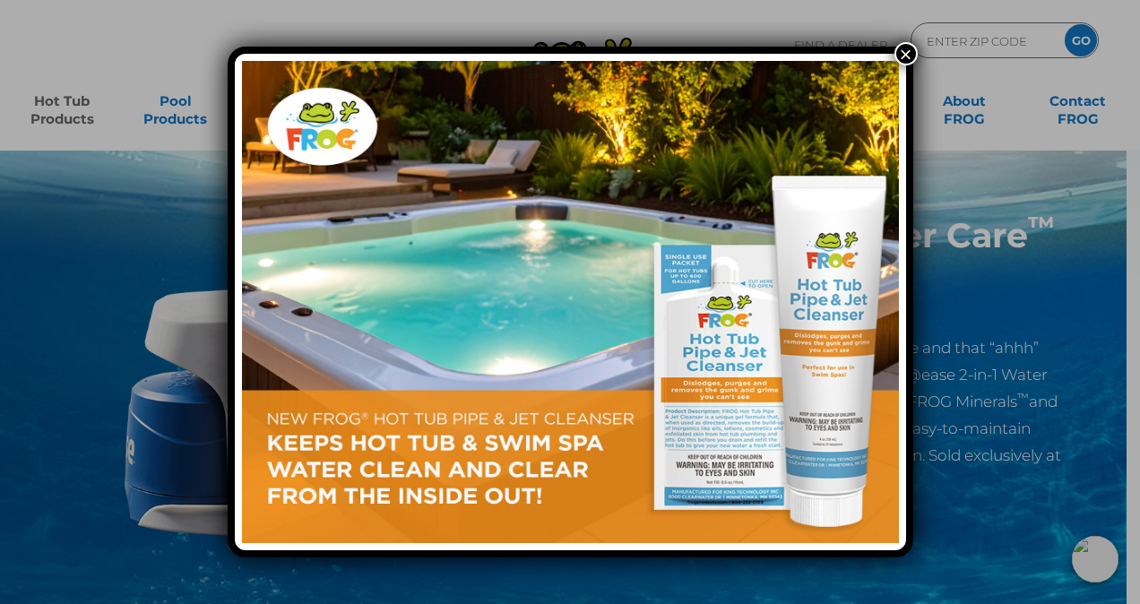
click at [898, 53] on button "×" at bounding box center [905, 53] width 23 height 23
click at [908, 50] on button "×" at bounding box center [905, 53] width 23 height 23
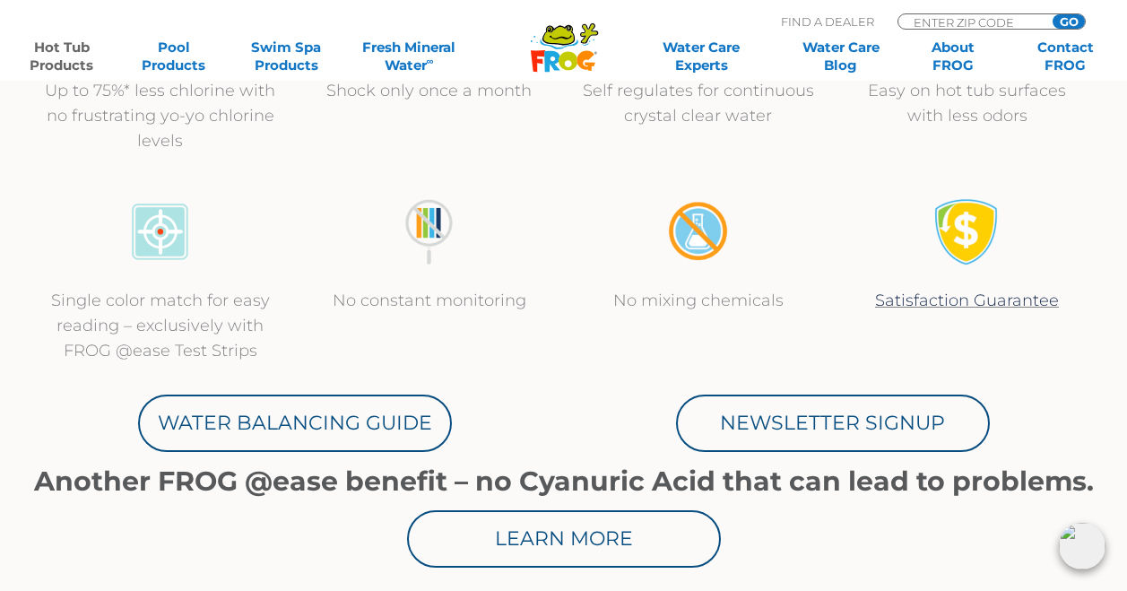
scroll to position [896, 0]
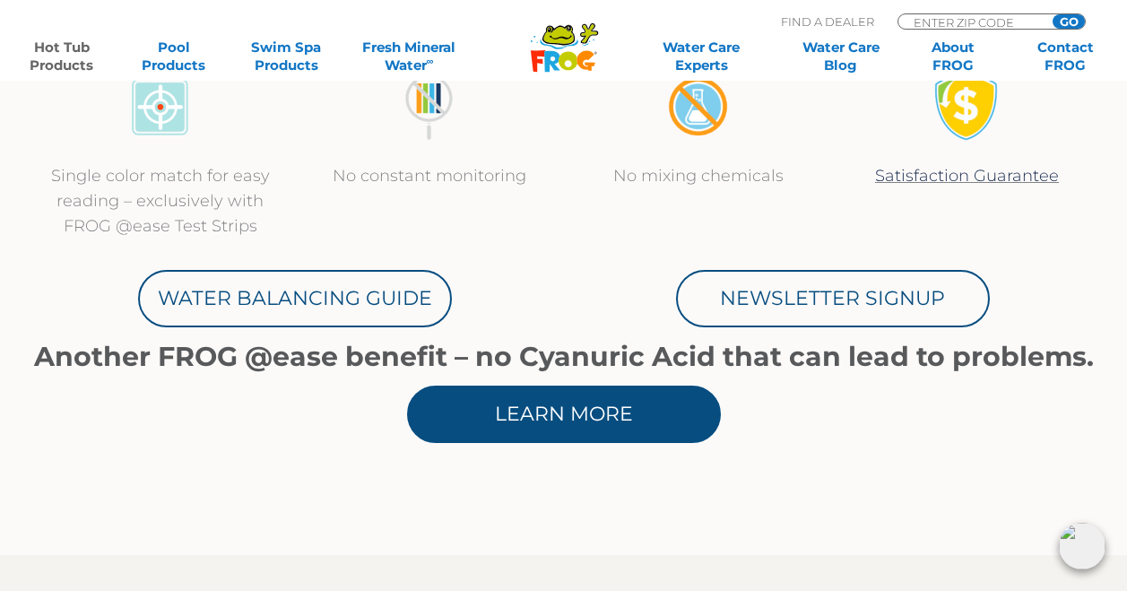
click at [502, 407] on link "Learn More" at bounding box center [564, 413] width 314 height 57
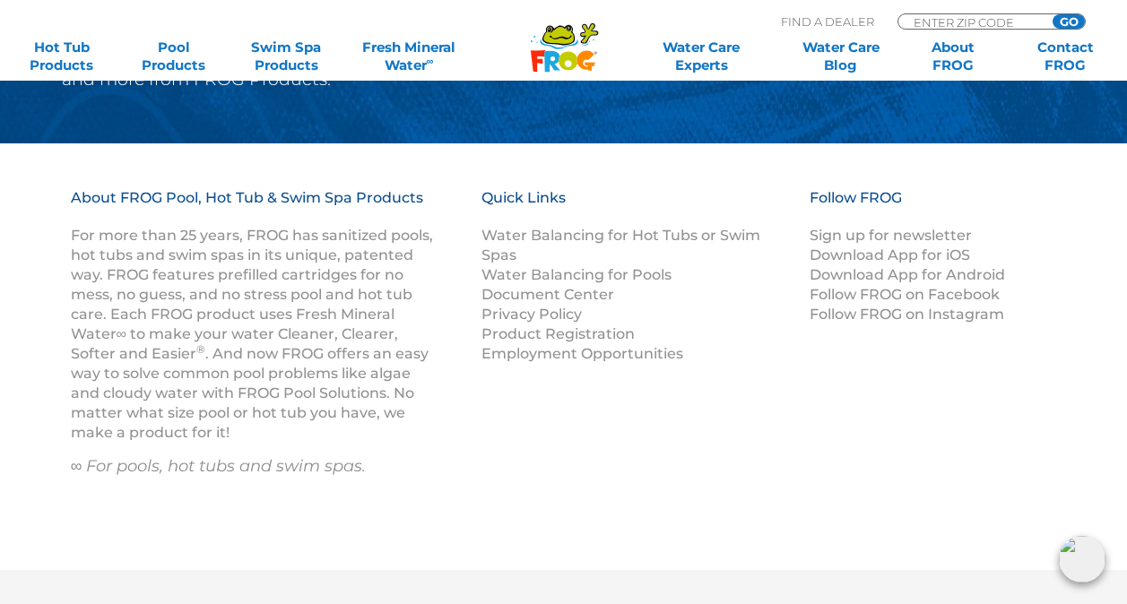
scroll to position [2868, 0]
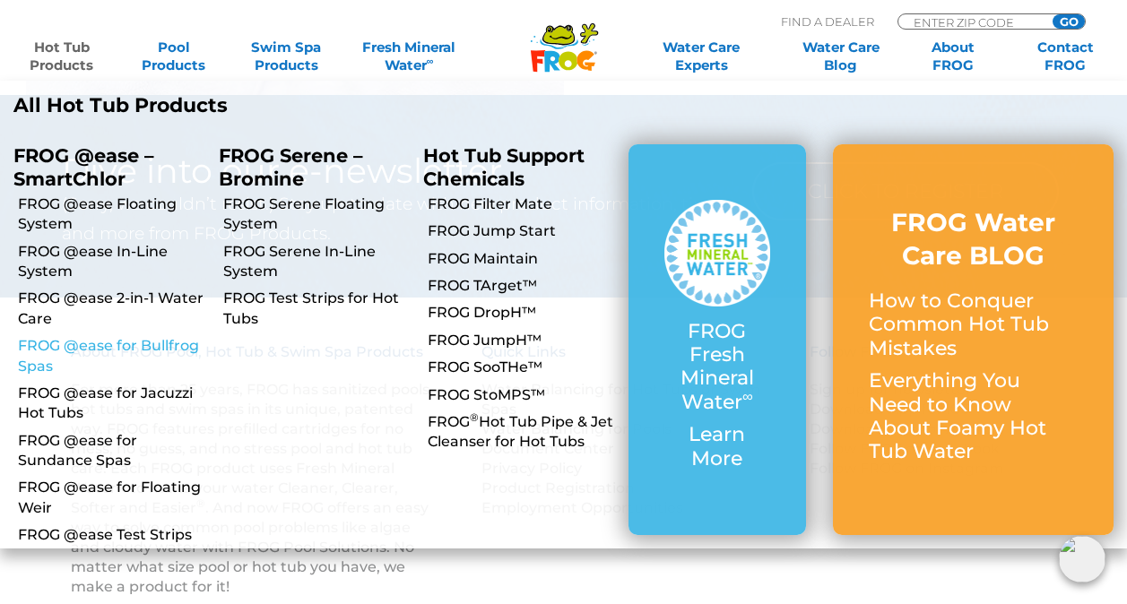
click at [57, 342] on link "FROG @ease for Bullfrog Spas" at bounding box center [111, 356] width 187 height 40
click at [65, 346] on link "FROG @ease for Bullfrog Spas" at bounding box center [111, 356] width 187 height 40
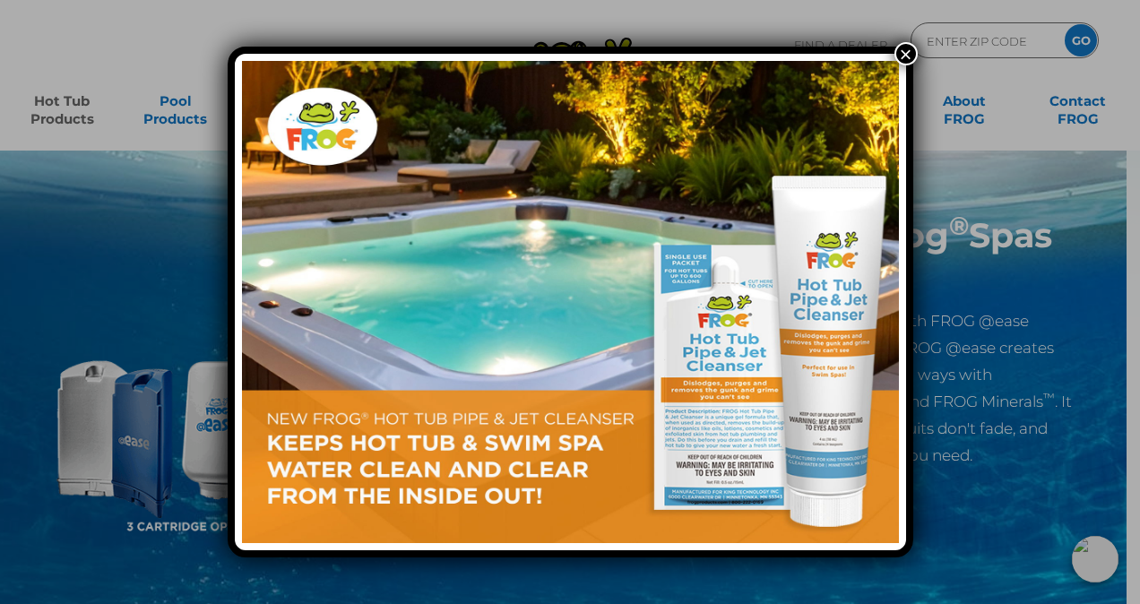
click at [907, 52] on button "×" at bounding box center [905, 53] width 23 height 23
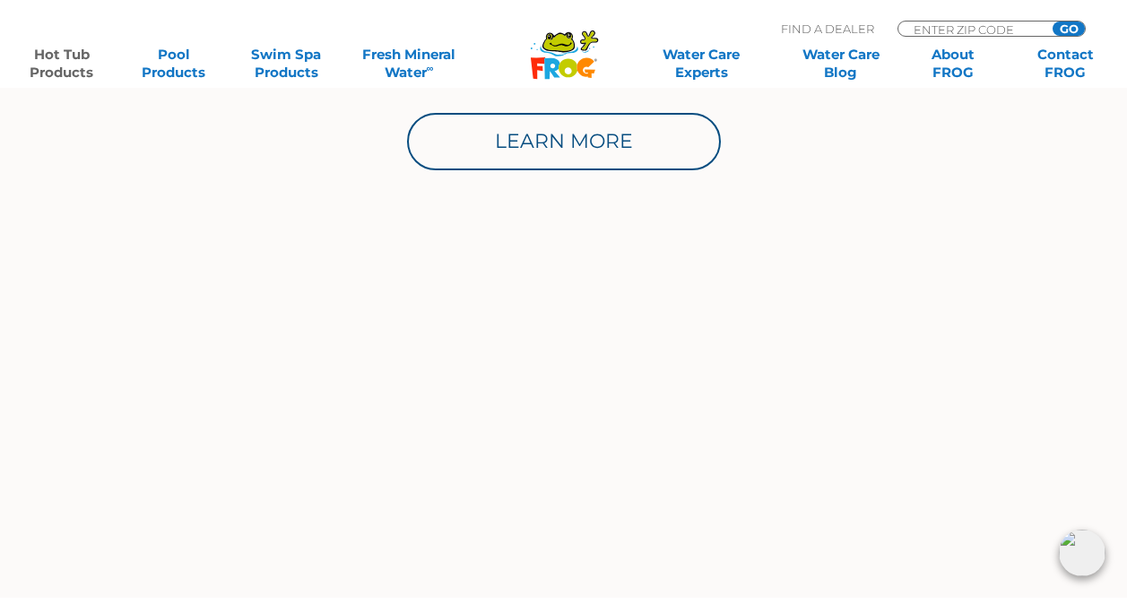
scroll to position [1344, 0]
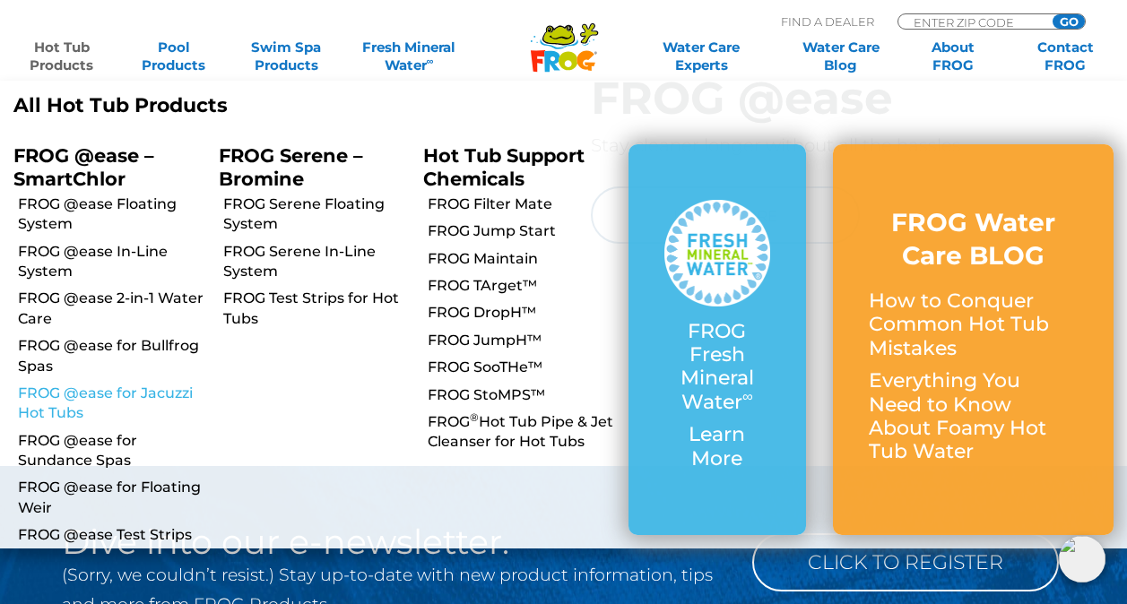
scroll to position [2504, 0]
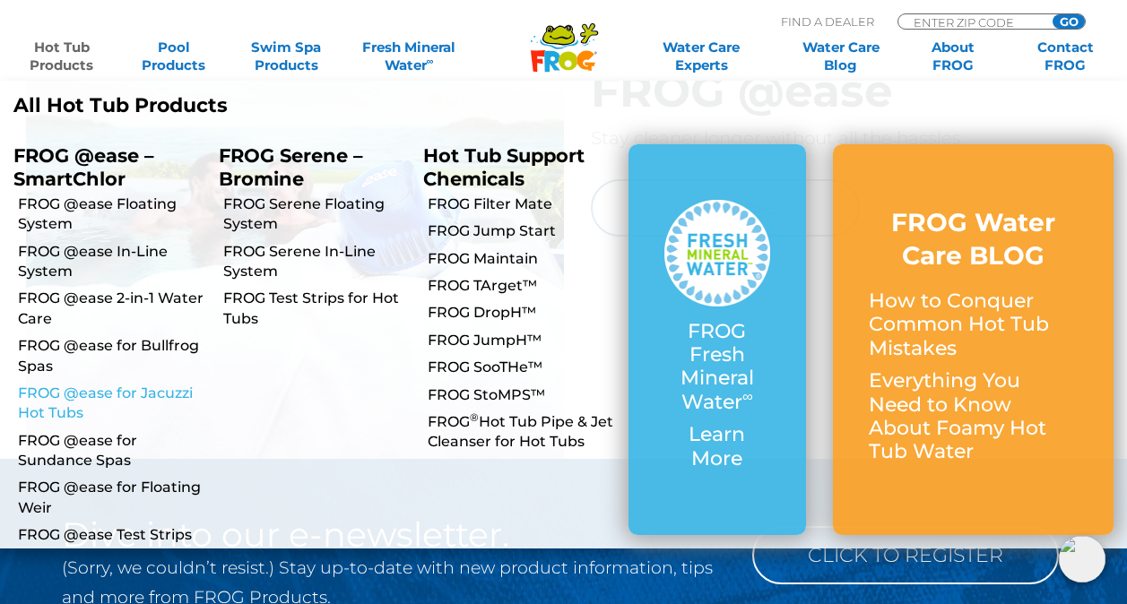
click at [100, 396] on link "FROG @ease for Jacuzzi Hot Tubs" at bounding box center [111, 404] width 187 height 40
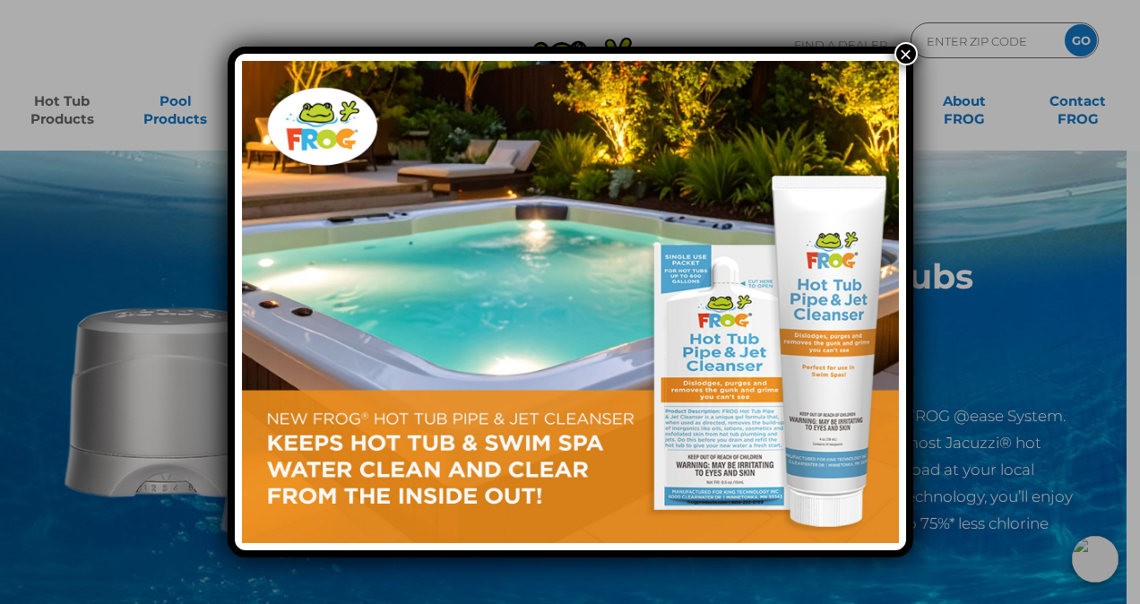
click at [904, 50] on button "×" at bounding box center [905, 53] width 23 height 23
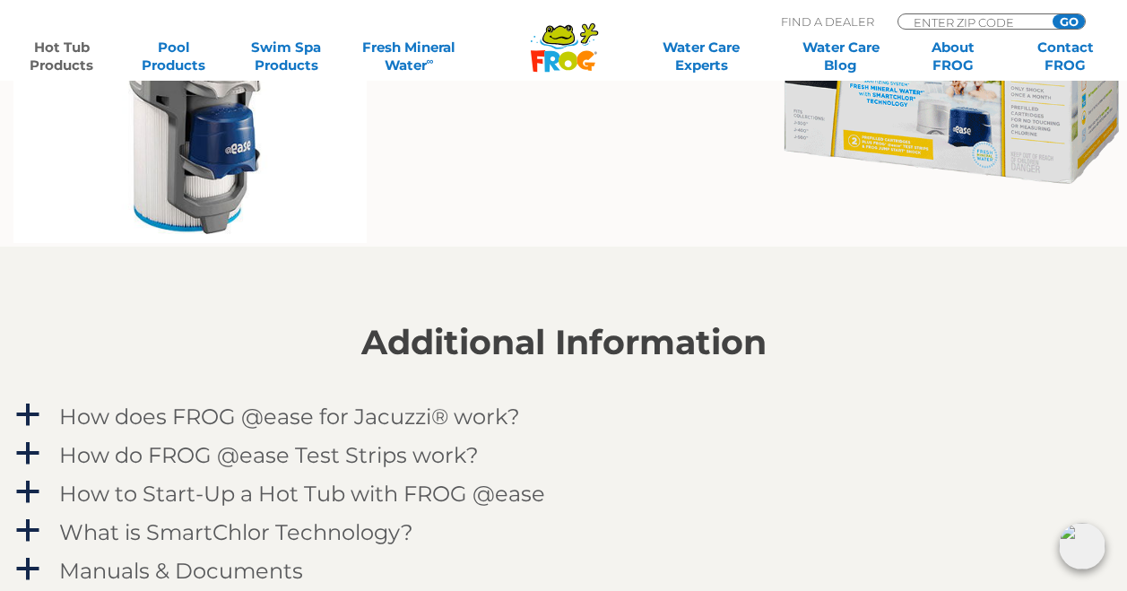
scroll to position [1165, 0]
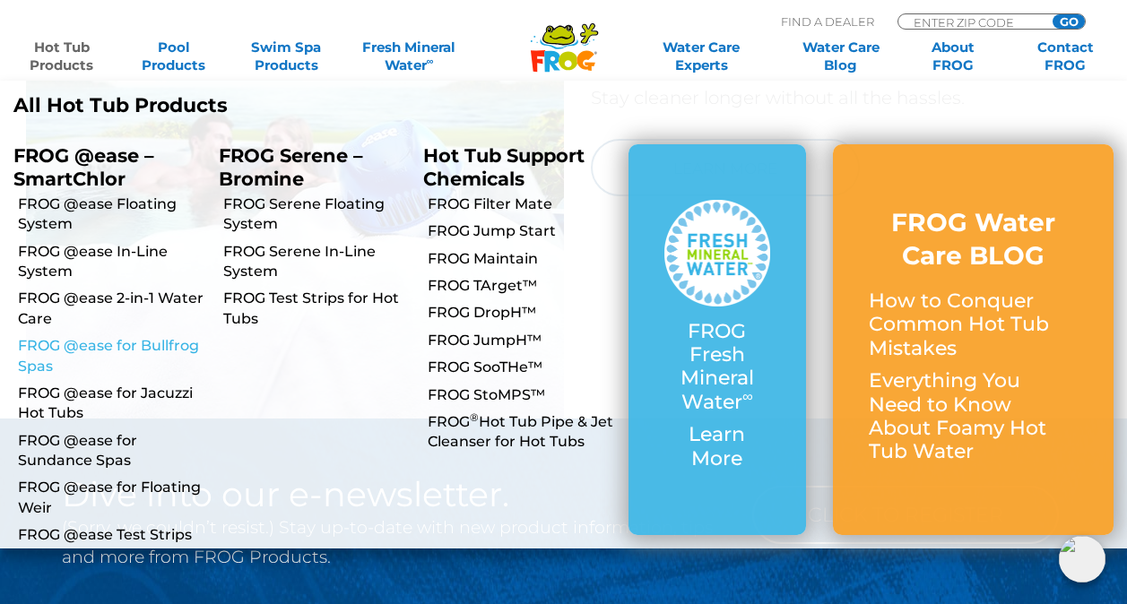
scroll to position [2594, 0]
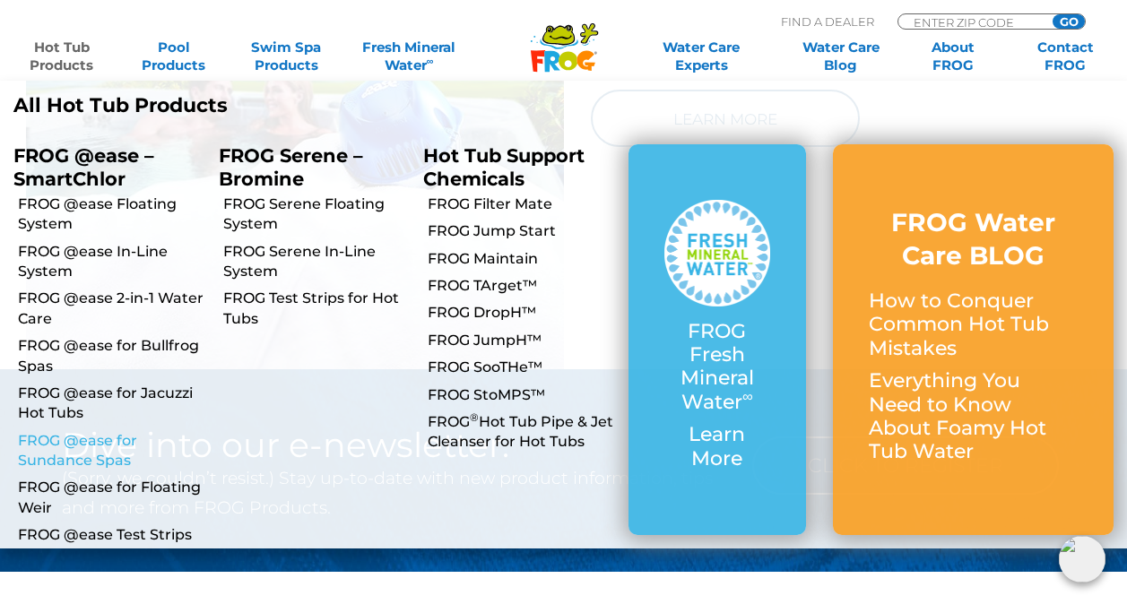
click at [90, 456] on link "FROG @ease for Sundance Spas" at bounding box center [111, 451] width 187 height 40
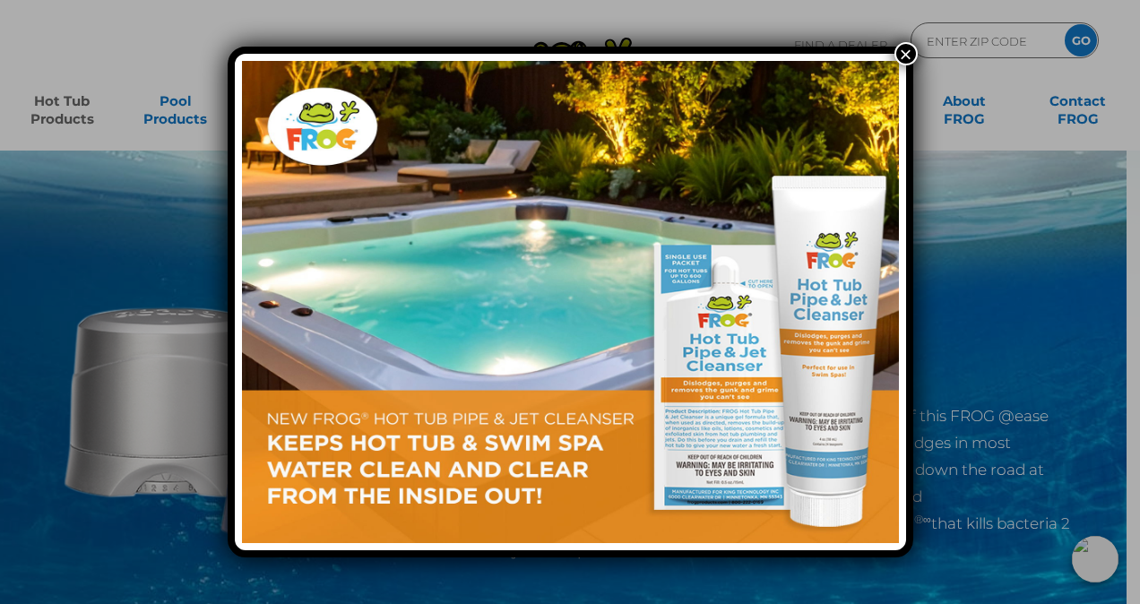
click at [911, 47] on button "×" at bounding box center [905, 53] width 23 height 23
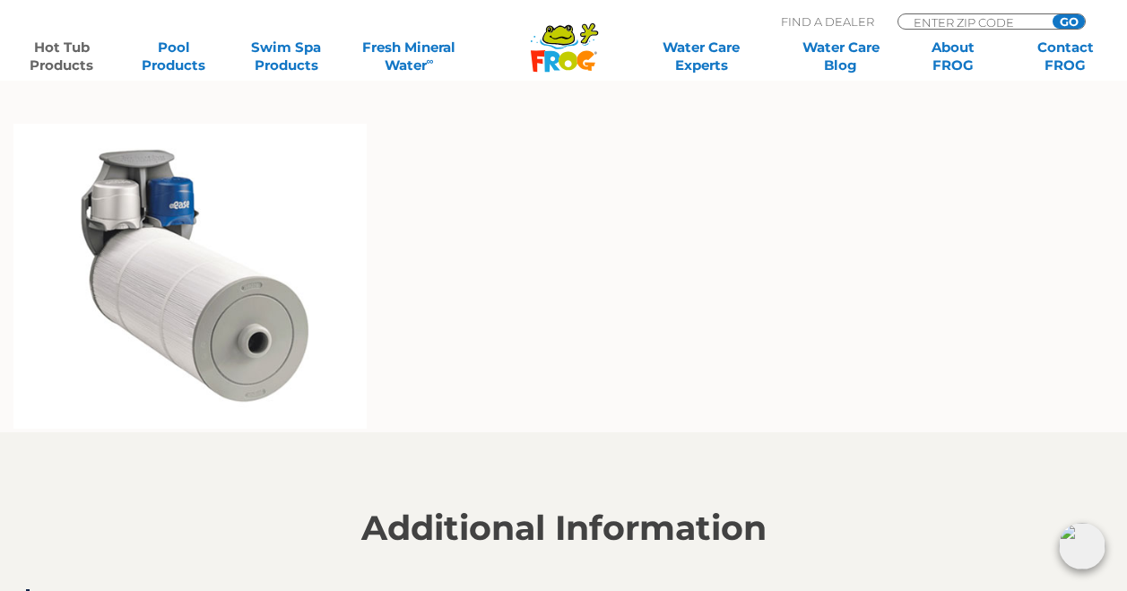
scroll to position [1344, 0]
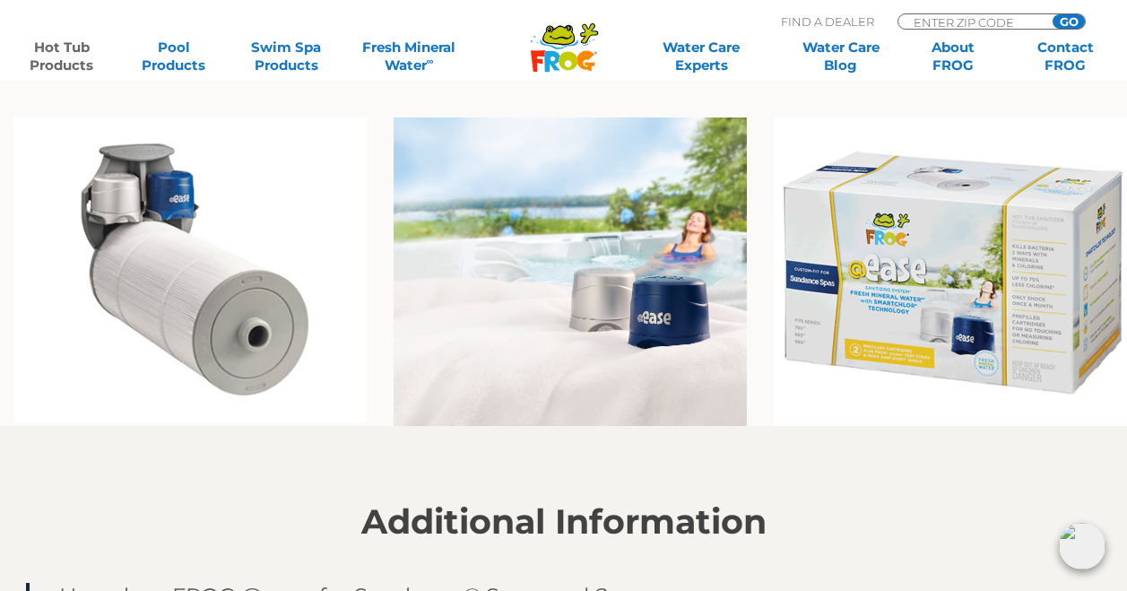
click at [138, 185] on img at bounding box center [189, 269] width 353 height 305
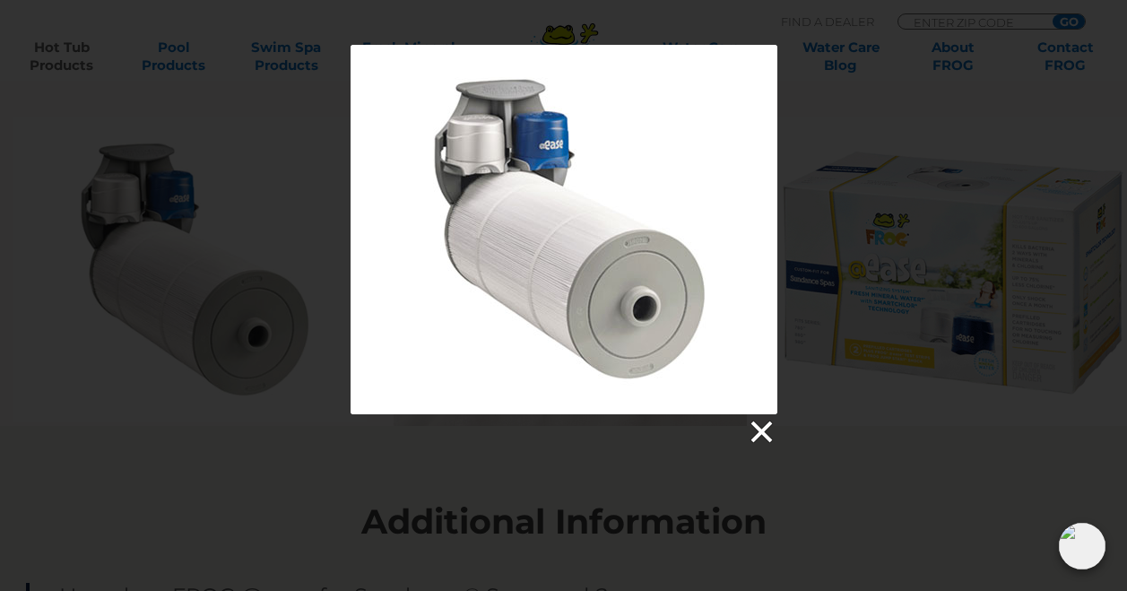
click at [766, 426] on link at bounding box center [760, 432] width 27 height 27
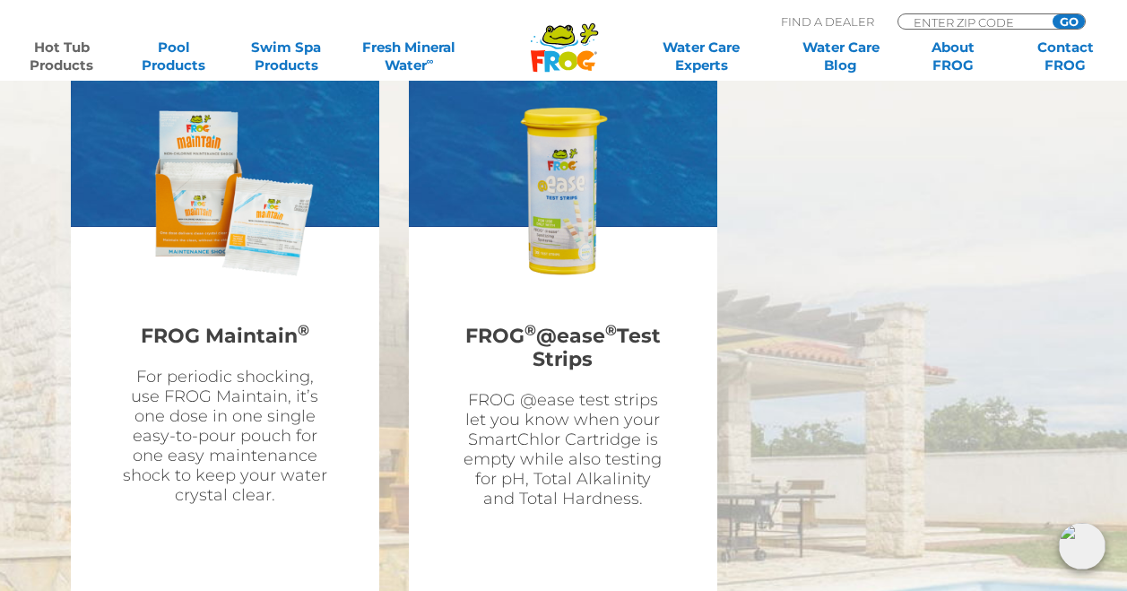
scroll to position [5288, 0]
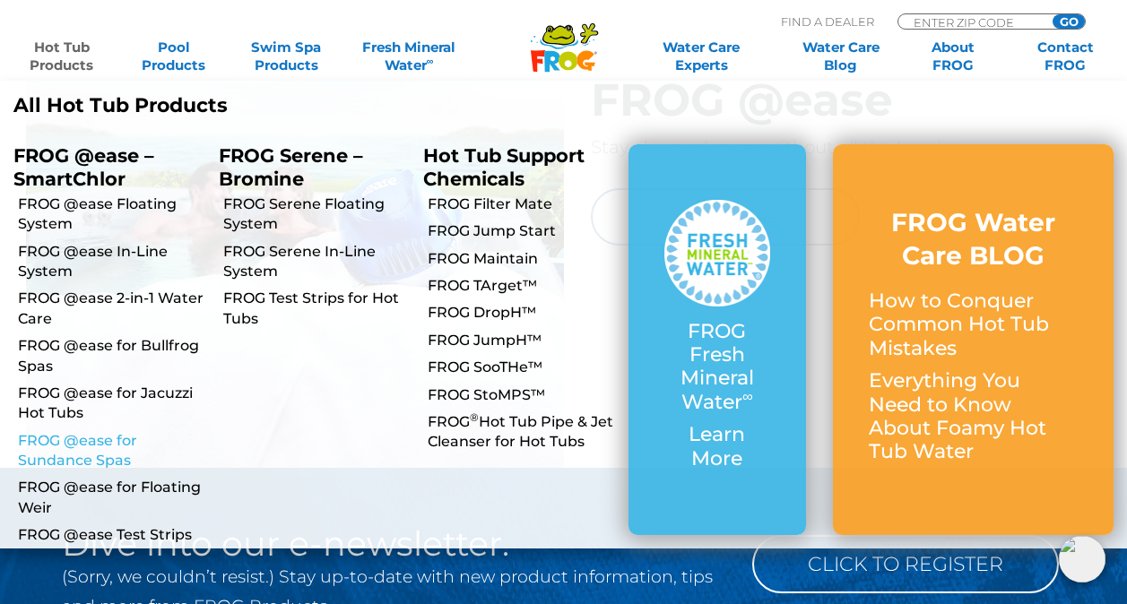
scroll to position [2504, 0]
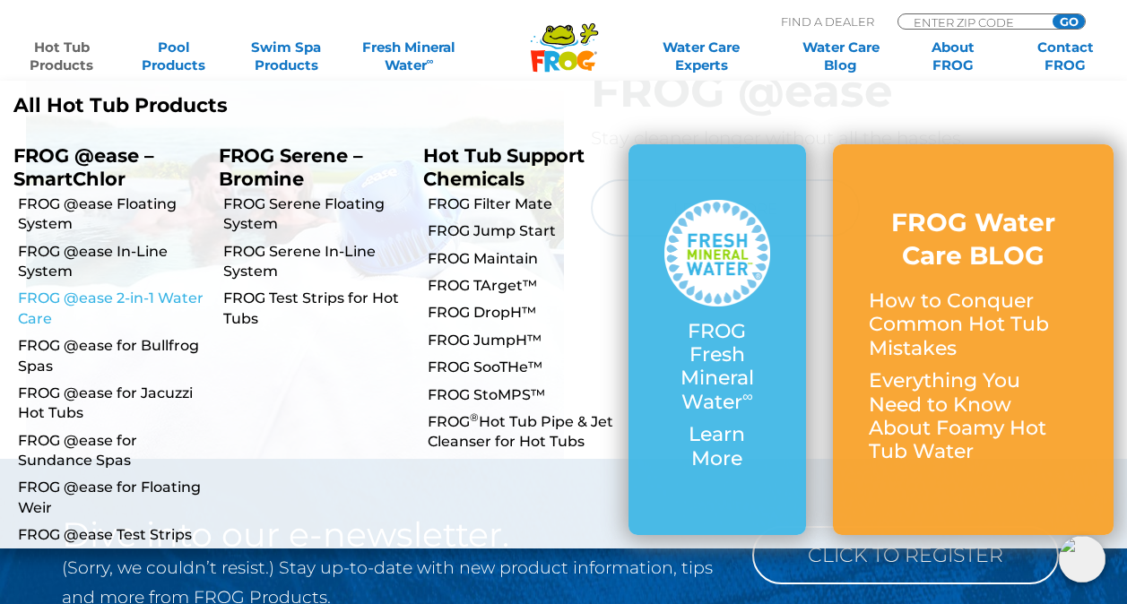
click at [127, 291] on link "FROG @ease 2-in-1 Water Care" at bounding box center [111, 309] width 187 height 40
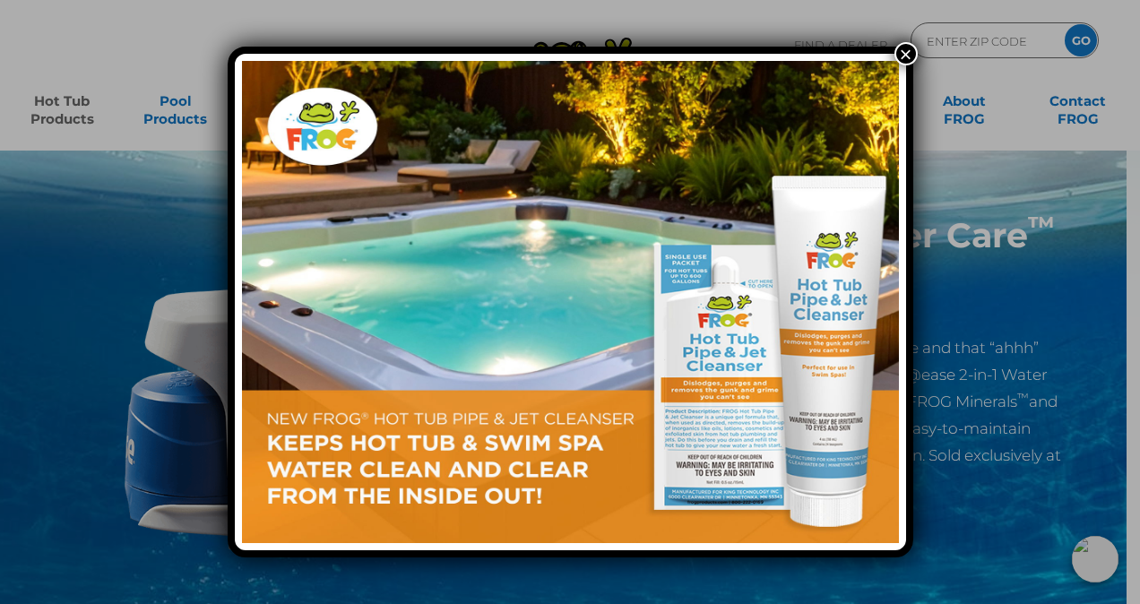
click at [906, 51] on button "×" at bounding box center [905, 53] width 23 height 23
